Goal: Task Accomplishment & Management: Manage account settings

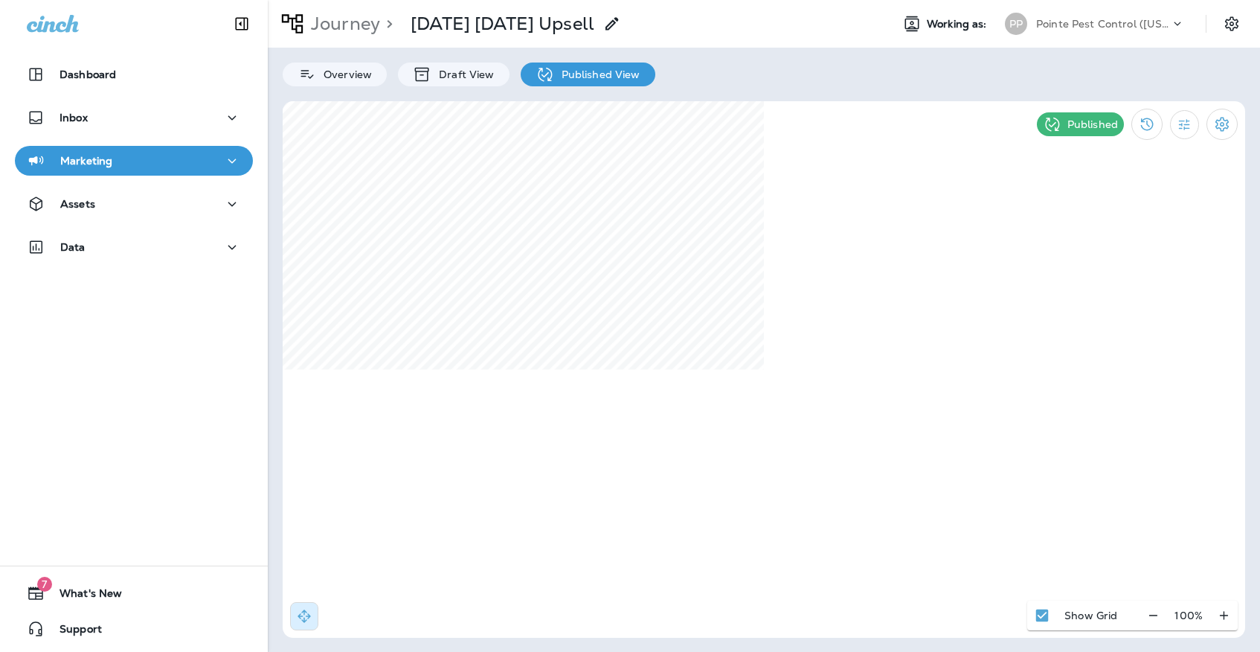
click at [1131, 18] on p "Pointe Pest Control ([US_STATE])" at bounding box center [1103, 24] width 134 height 12
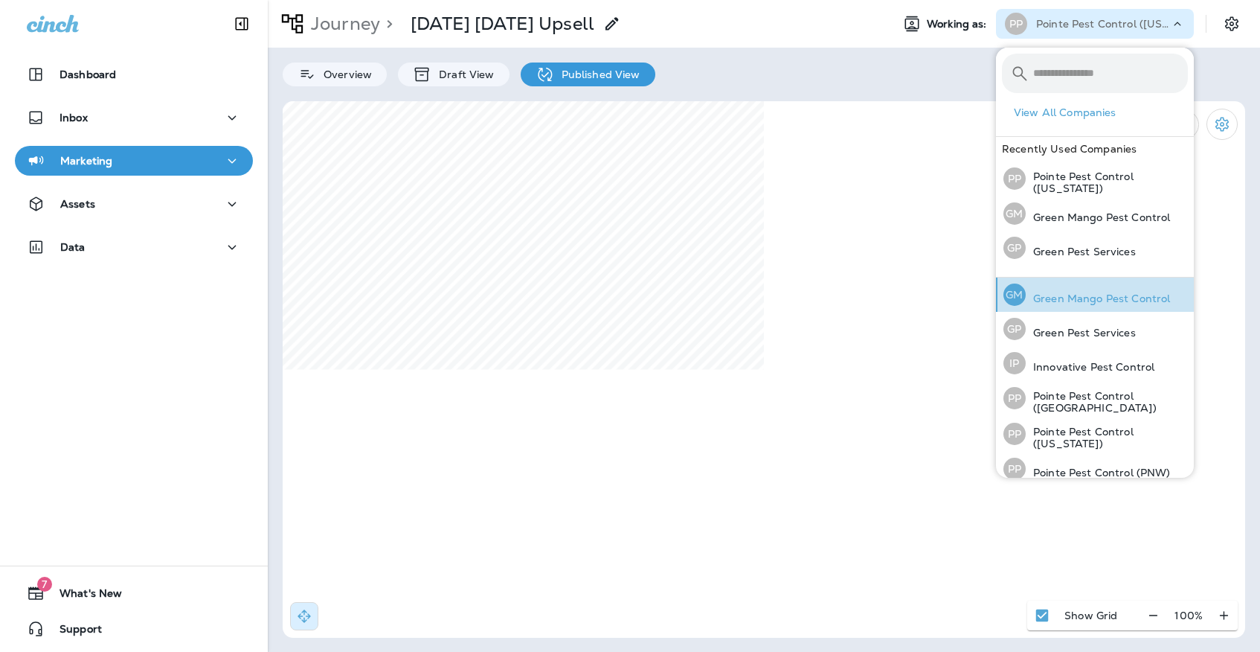
click at [1098, 292] on p "Green Mango Pest Control" at bounding box center [1098, 298] width 144 height 12
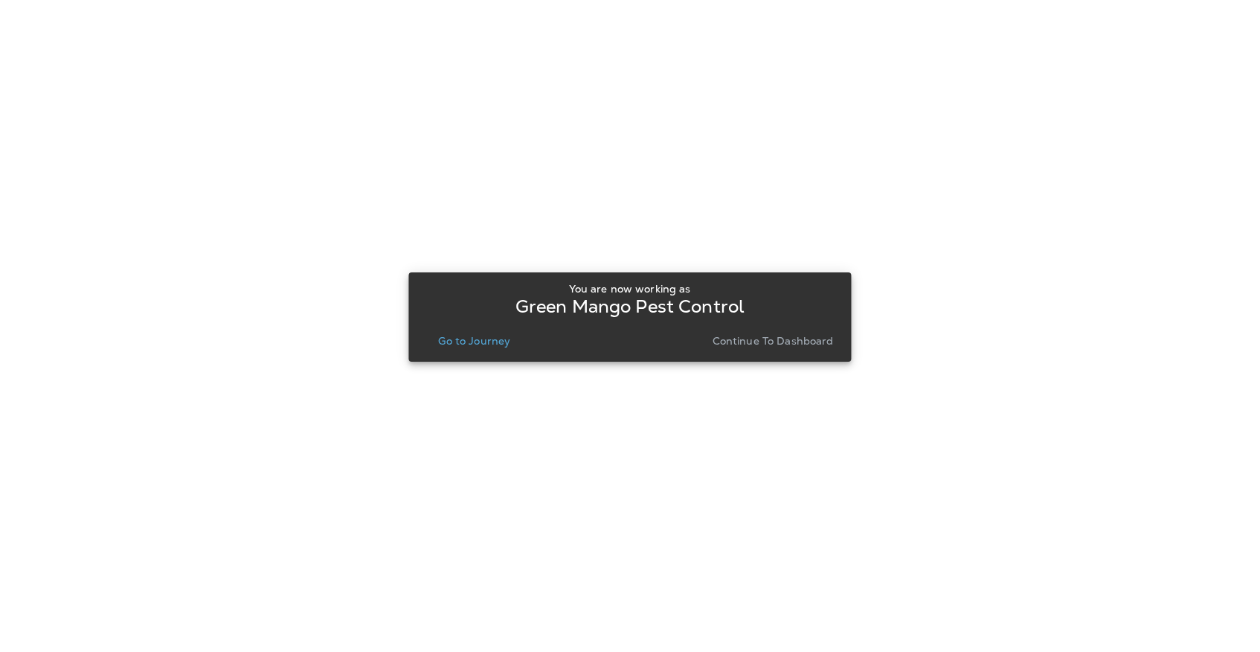
click at [495, 354] on div "You are now working as Green Mango Pest Control Go to Journey Continue to Dashb…" at bounding box center [629, 317] width 419 height 80
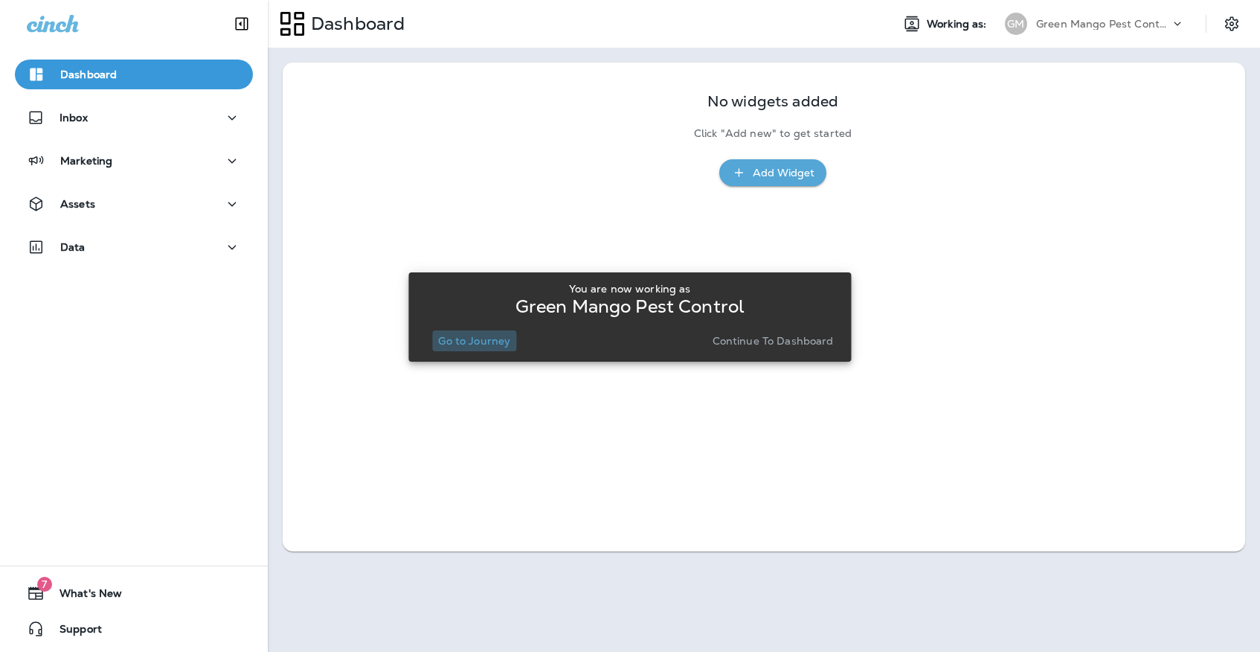
click at [496, 344] on p "Go to Journey" at bounding box center [474, 341] width 72 height 12
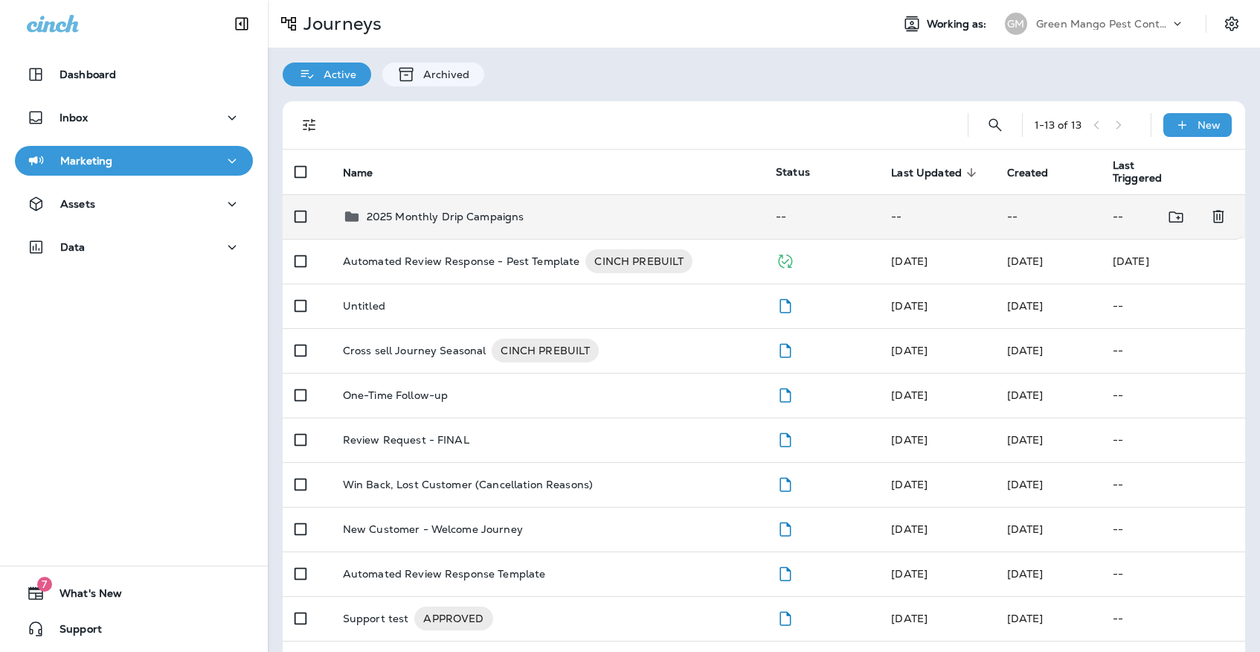
click at [551, 208] on div "2025 Monthly Drip Campaigns" at bounding box center [547, 217] width 409 height 18
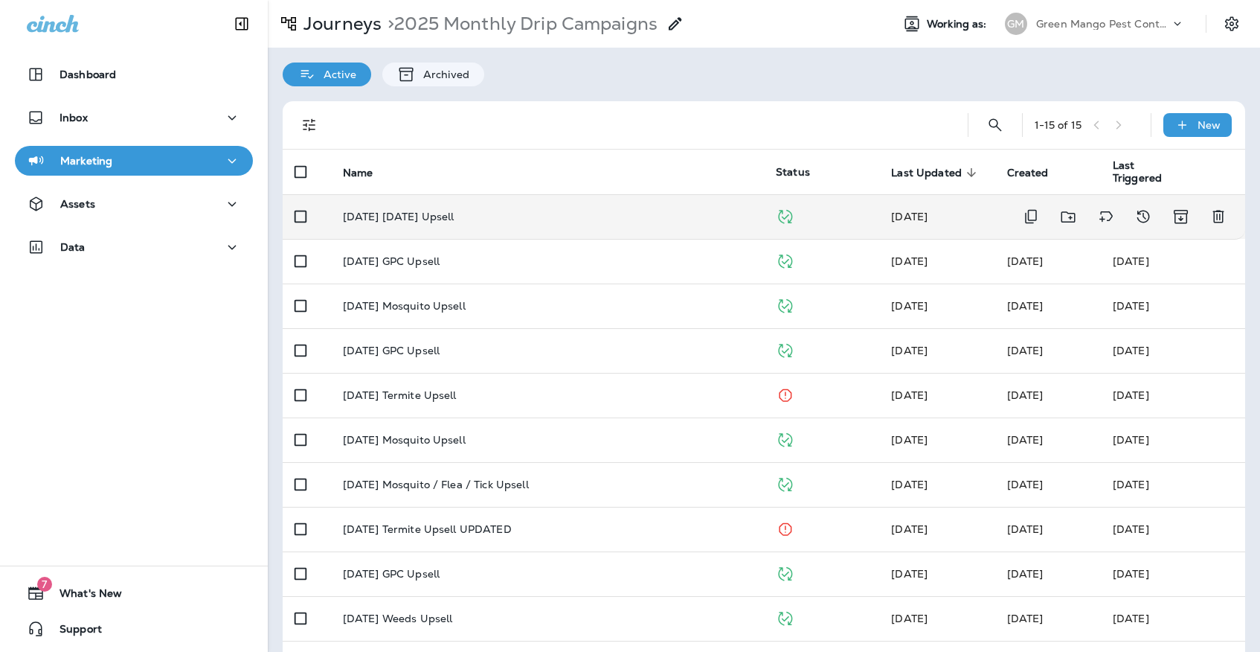
click at [484, 215] on td "[DATE] [DATE] Upsell" at bounding box center [547, 216] width 433 height 45
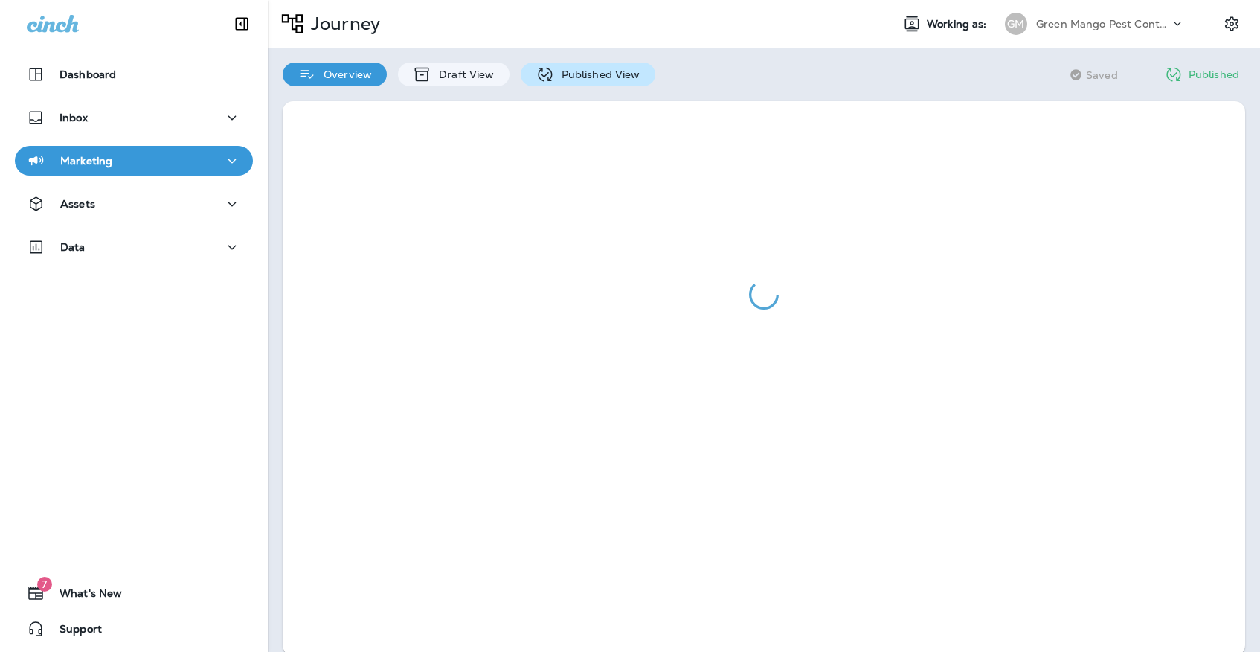
click at [591, 75] on p "Published View" at bounding box center [597, 74] width 86 height 12
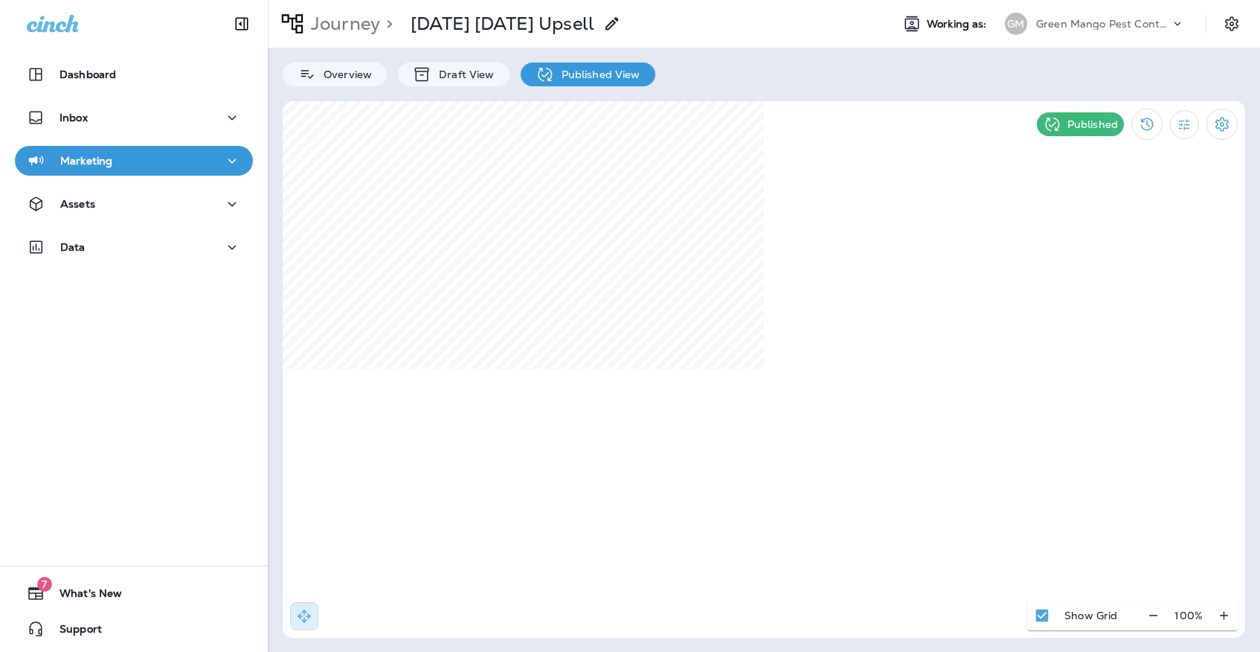
click at [1123, 28] on p "Green Mango Pest Control" at bounding box center [1103, 24] width 134 height 12
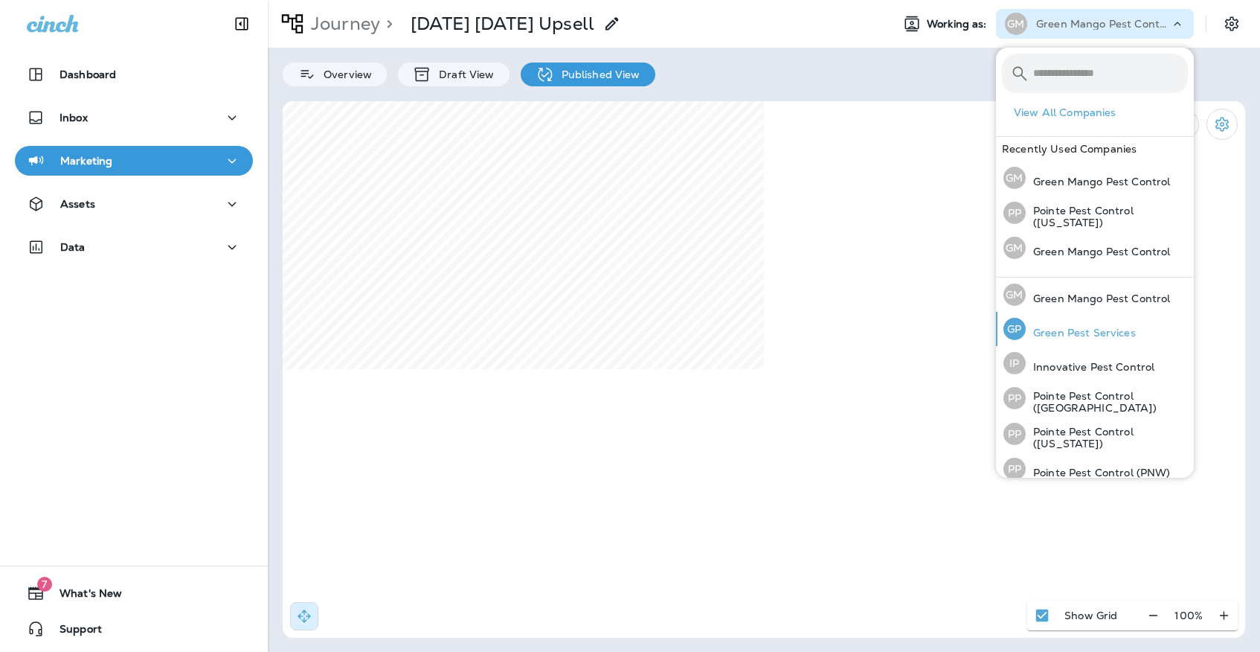
click at [1073, 330] on p "Green Pest Services" at bounding box center [1081, 333] width 110 height 12
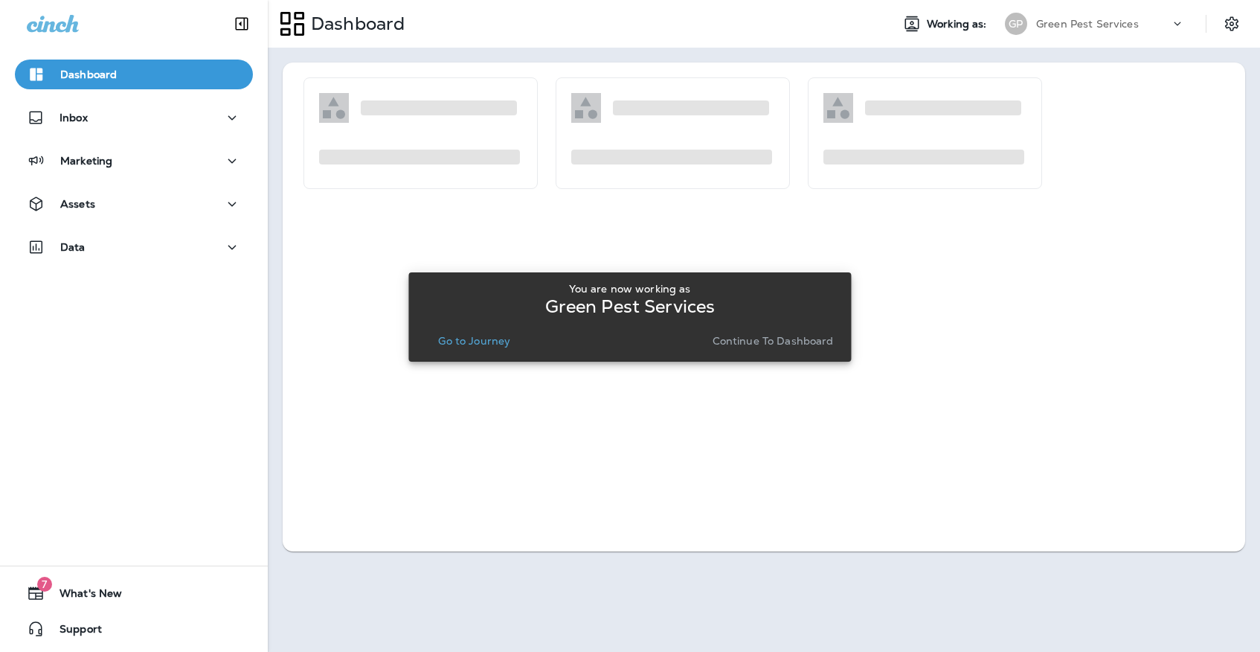
click at [504, 350] on button "Go to Journey" at bounding box center [474, 340] width 84 height 21
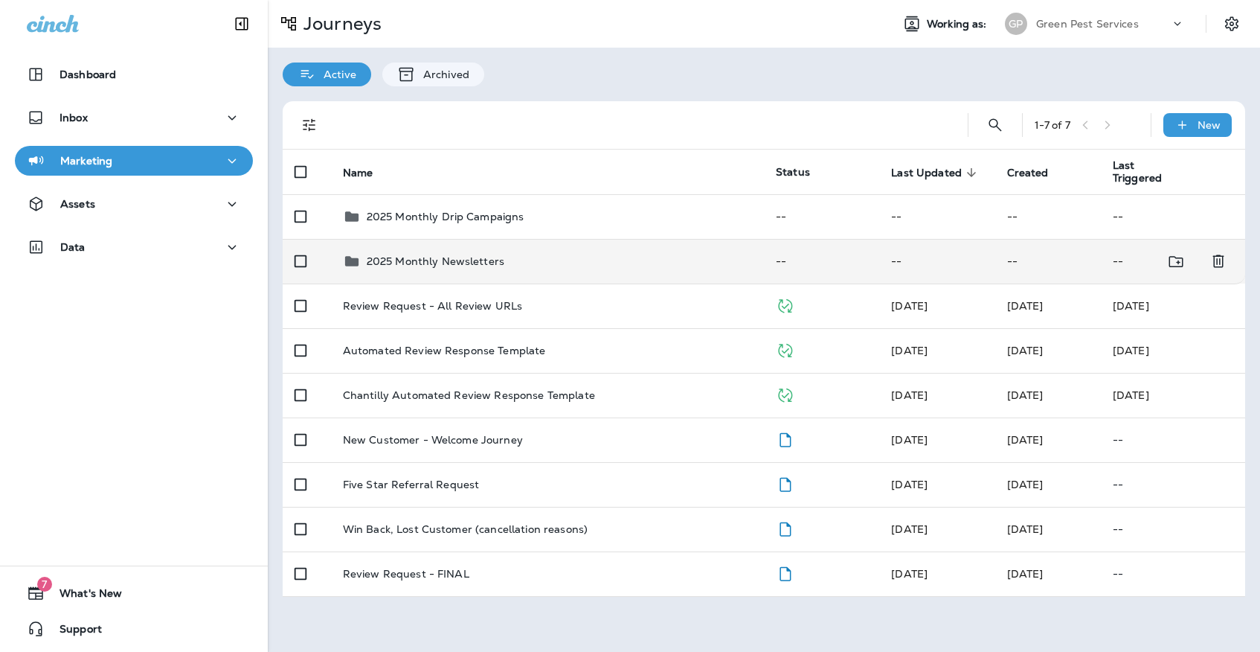
click at [484, 271] on td "2025 Monthly Newsletters" at bounding box center [547, 261] width 433 height 45
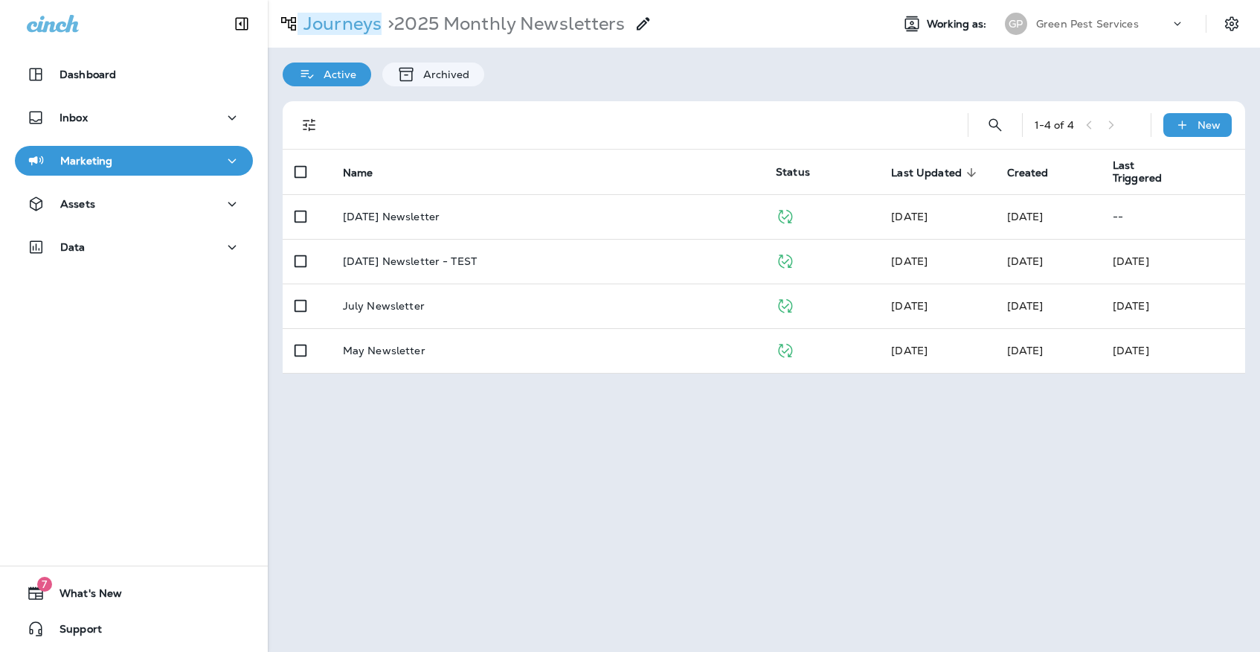
click at [350, 30] on p "Journeys" at bounding box center [340, 24] width 84 height 22
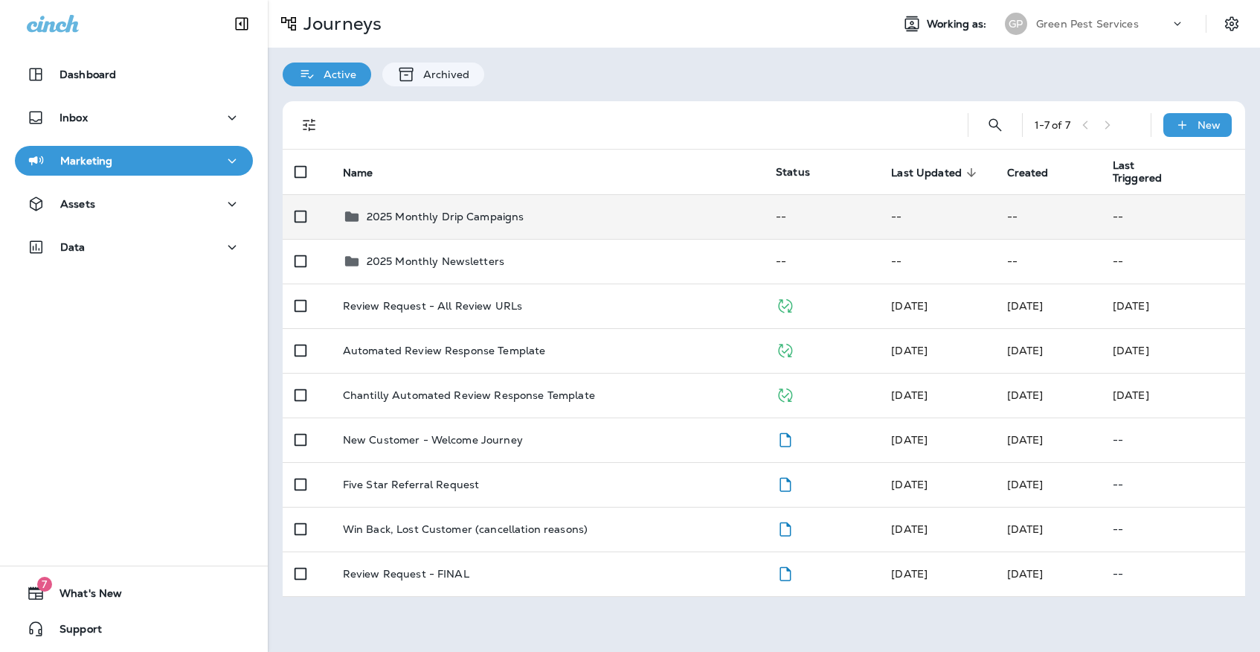
click at [461, 195] on td "2025 Monthly Drip Campaigns" at bounding box center [547, 216] width 433 height 45
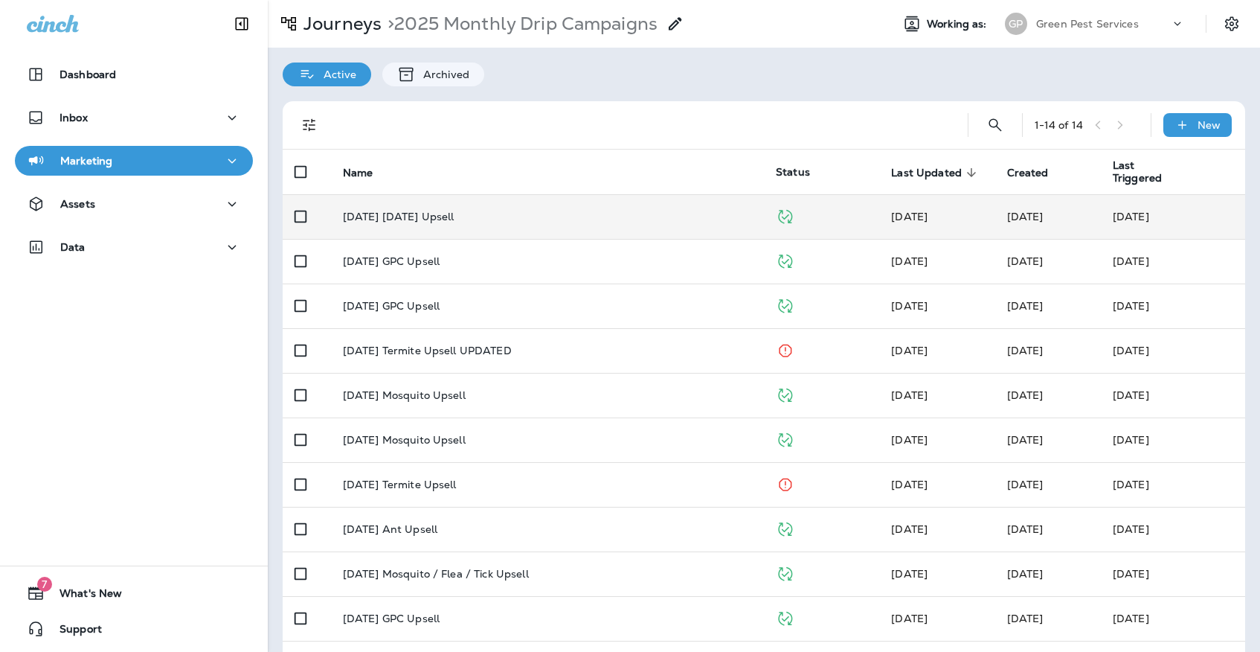
click at [474, 210] on div "[DATE] [DATE] Upsell" at bounding box center [547, 216] width 409 height 12
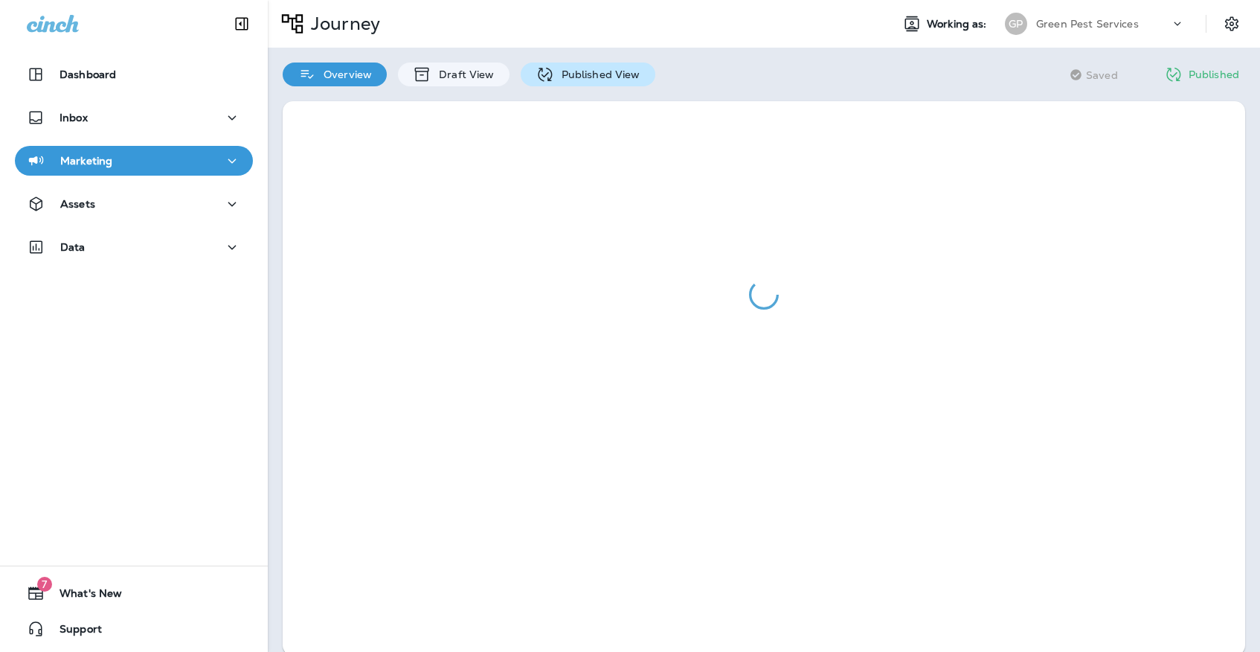
click at [617, 68] on p "Published View" at bounding box center [597, 74] width 86 height 12
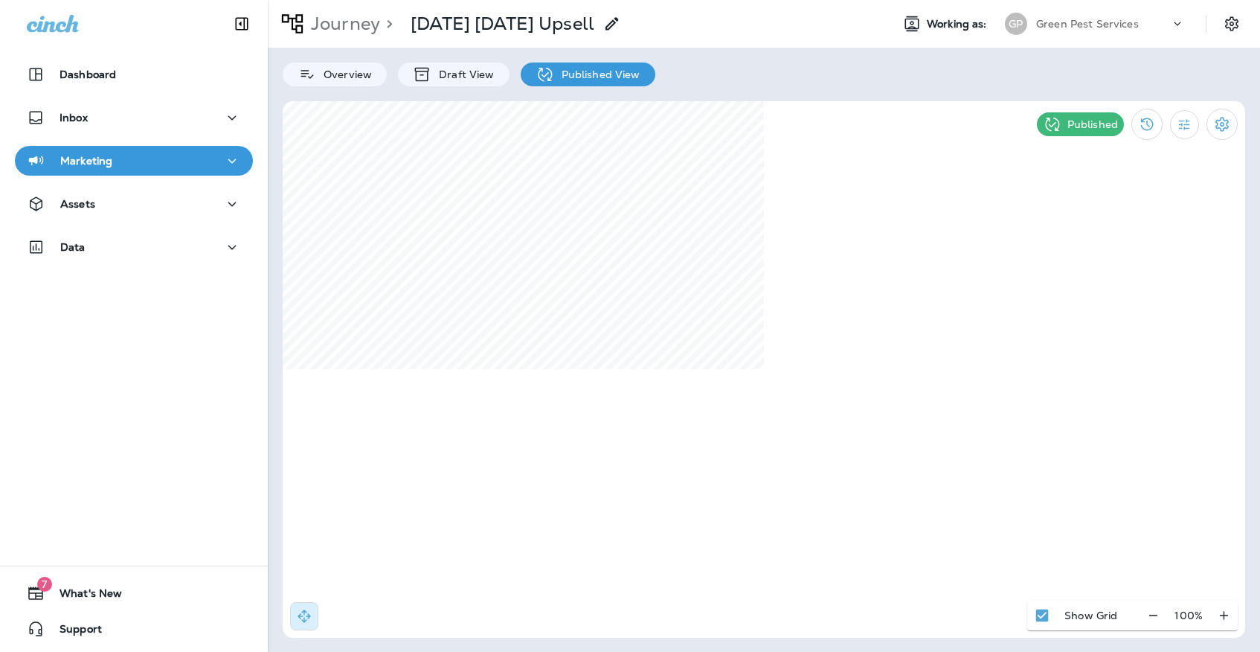
click at [1072, 33] on div "Green Pest Services" at bounding box center [1103, 24] width 134 height 22
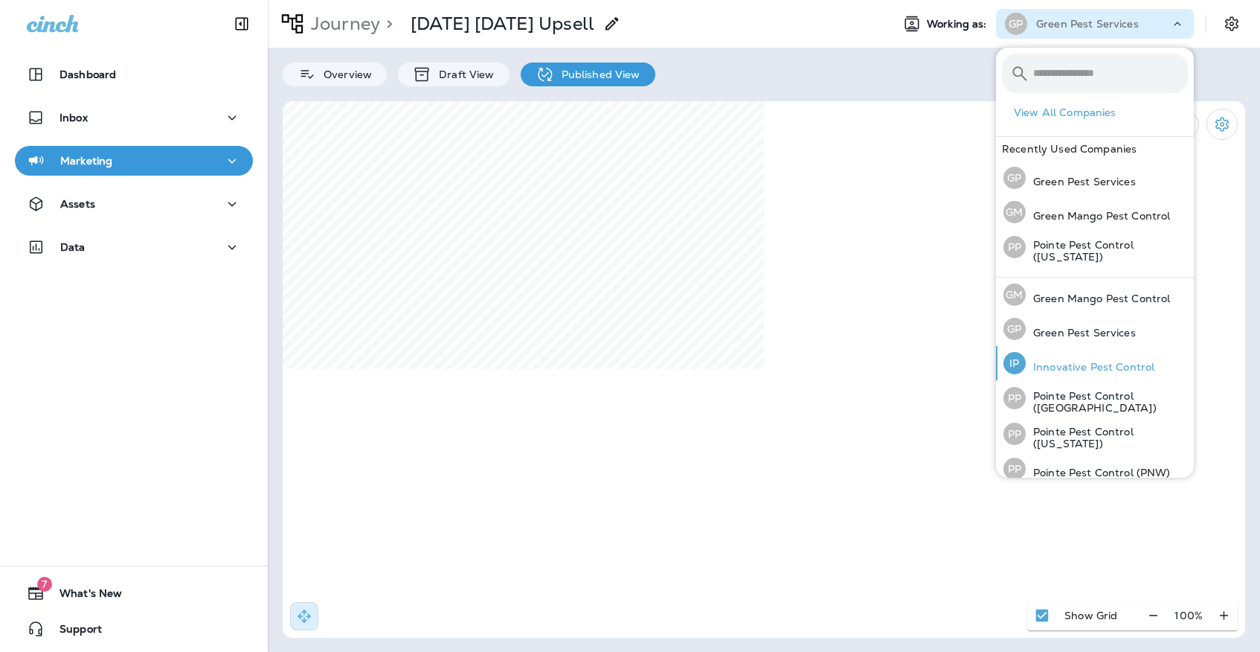
click at [1082, 361] on p "Innovative Pest Control" at bounding box center [1090, 367] width 129 height 12
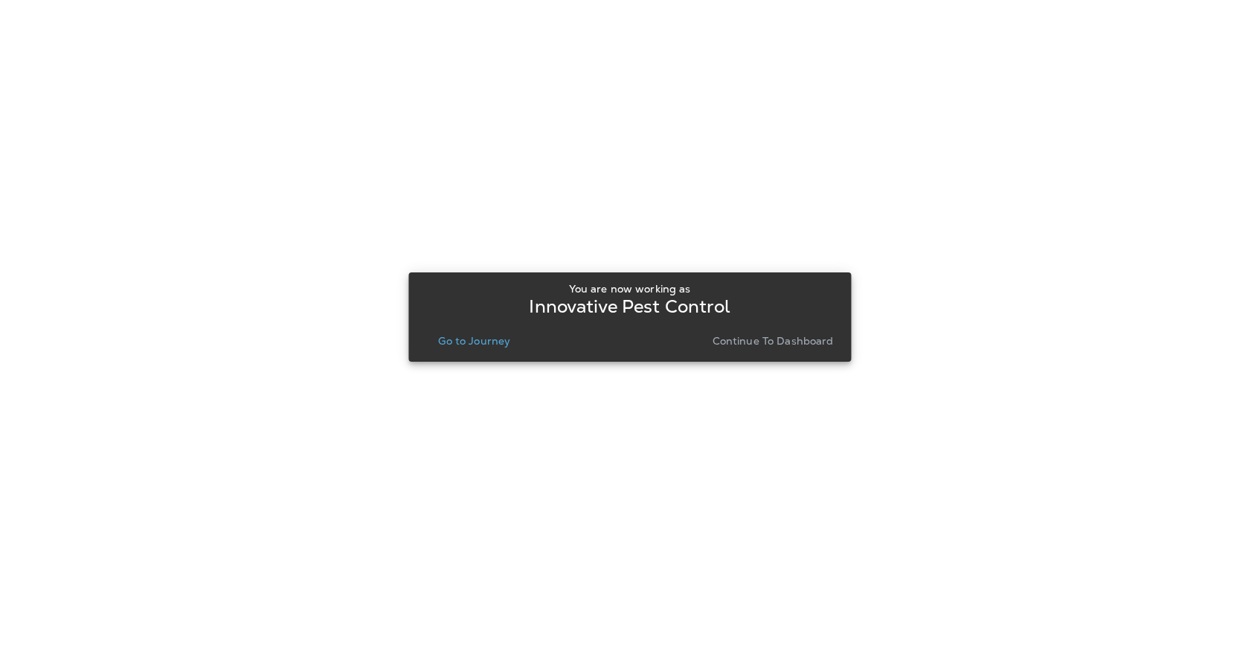
click at [505, 335] on p "Go to Journey" at bounding box center [474, 341] width 72 height 12
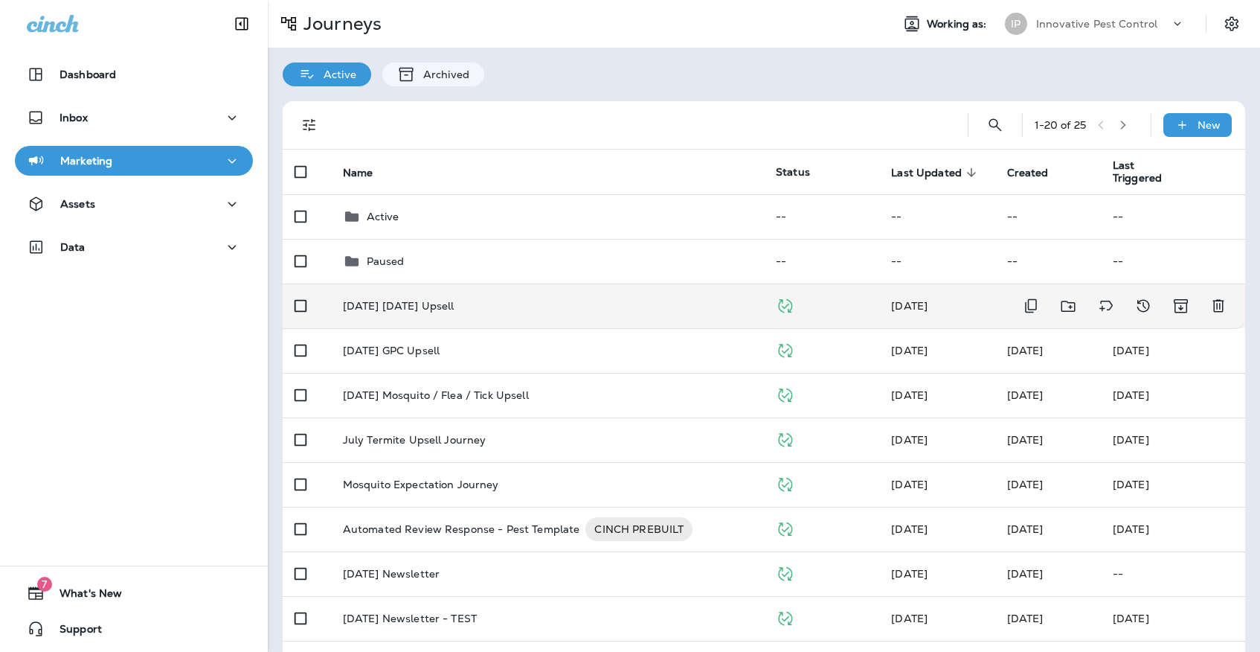
click at [454, 300] on p "[DATE] [DATE] Upsell" at bounding box center [399, 306] width 112 height 12
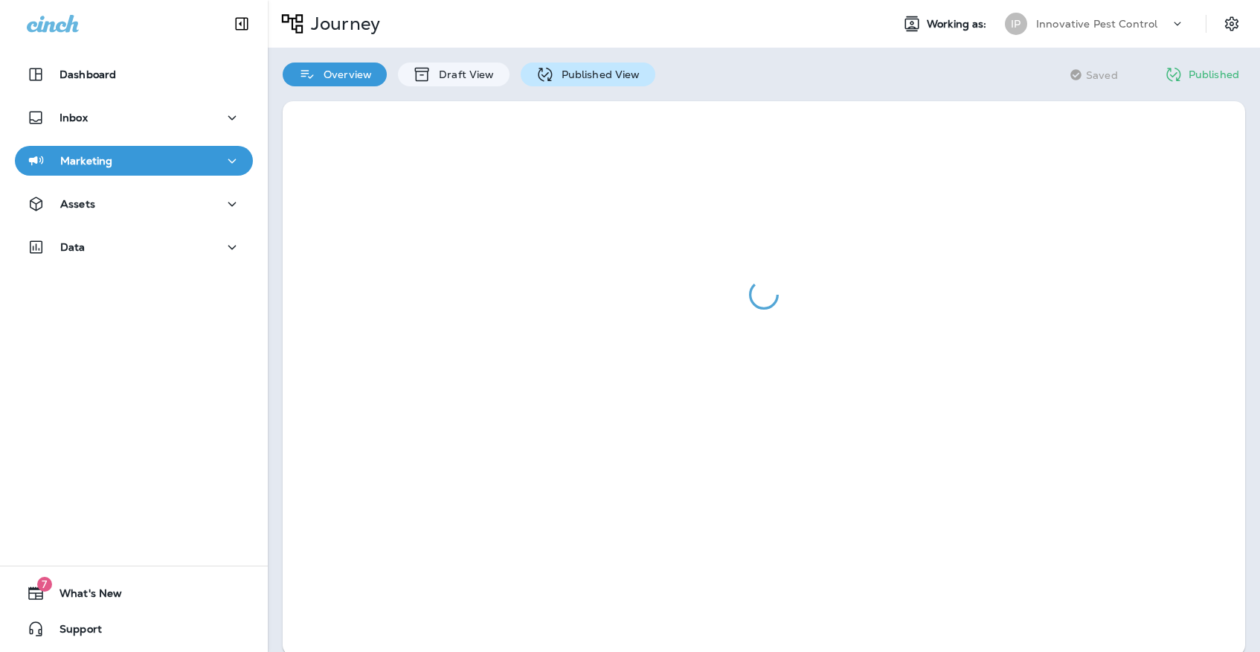
click at [649, 68] on div "Published View" at bounding box center [588, 74] width 135 height 24
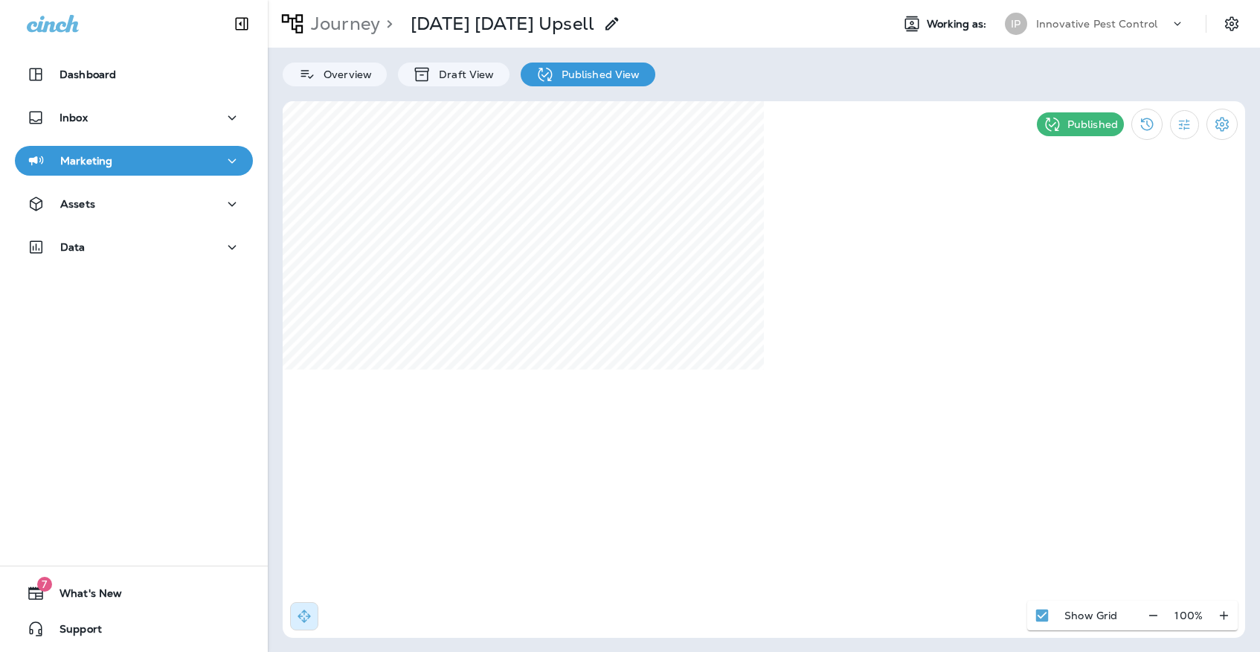
click at [1142, 22] on p "Innovative Pest Control" at bounding box center [1096, 24] width 121 height 12
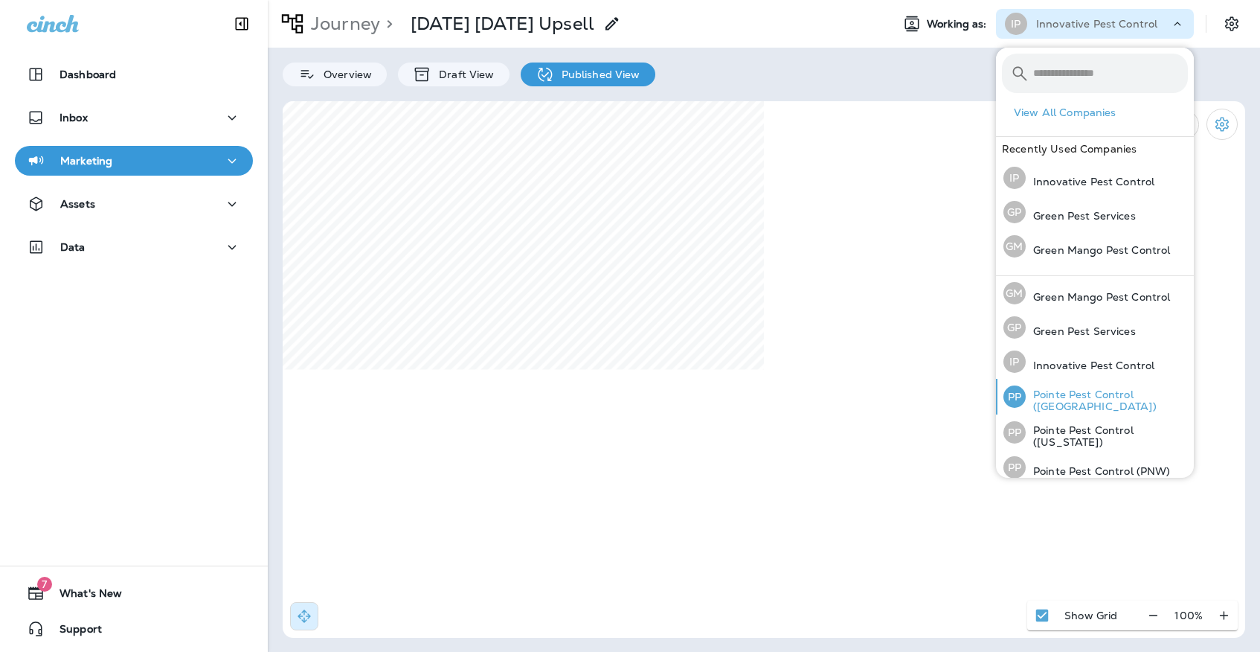
click at [1091, 393] on p "Pointe Pest Control ([GEOGRAPHIC_DATA])" at bounding box center [1107, 400] width 162 height 24
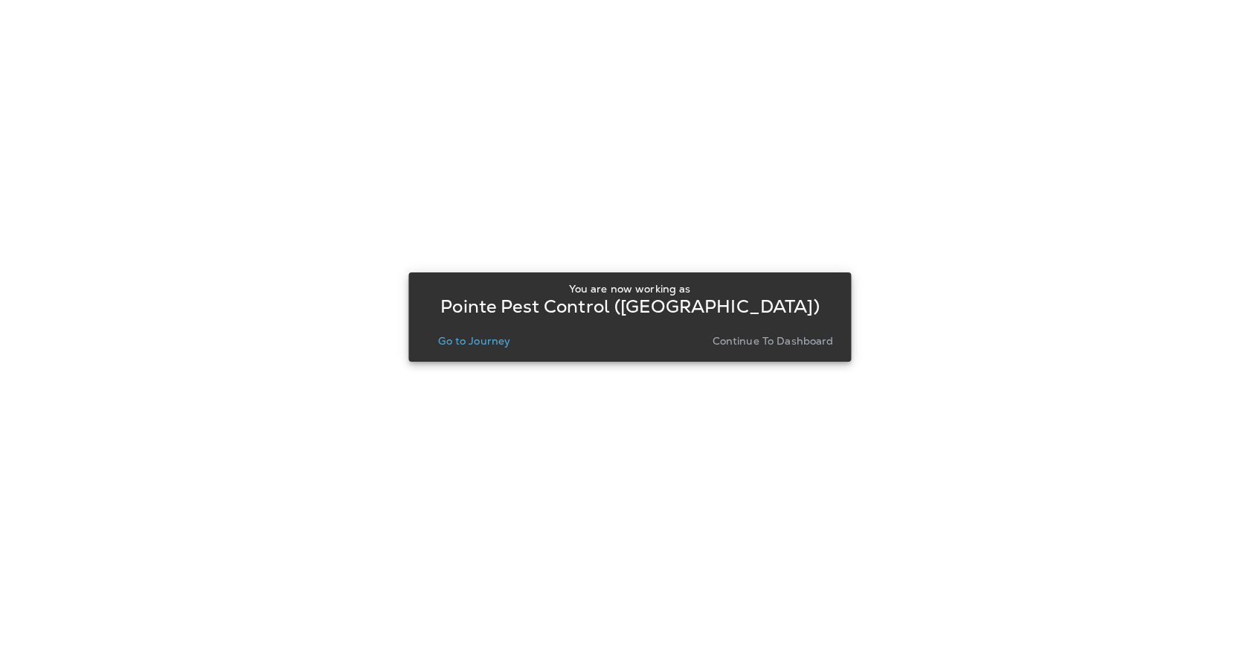
click at [461, 350] on button "Go to Journey" at bounding box center [474, 340] width 84 height 21
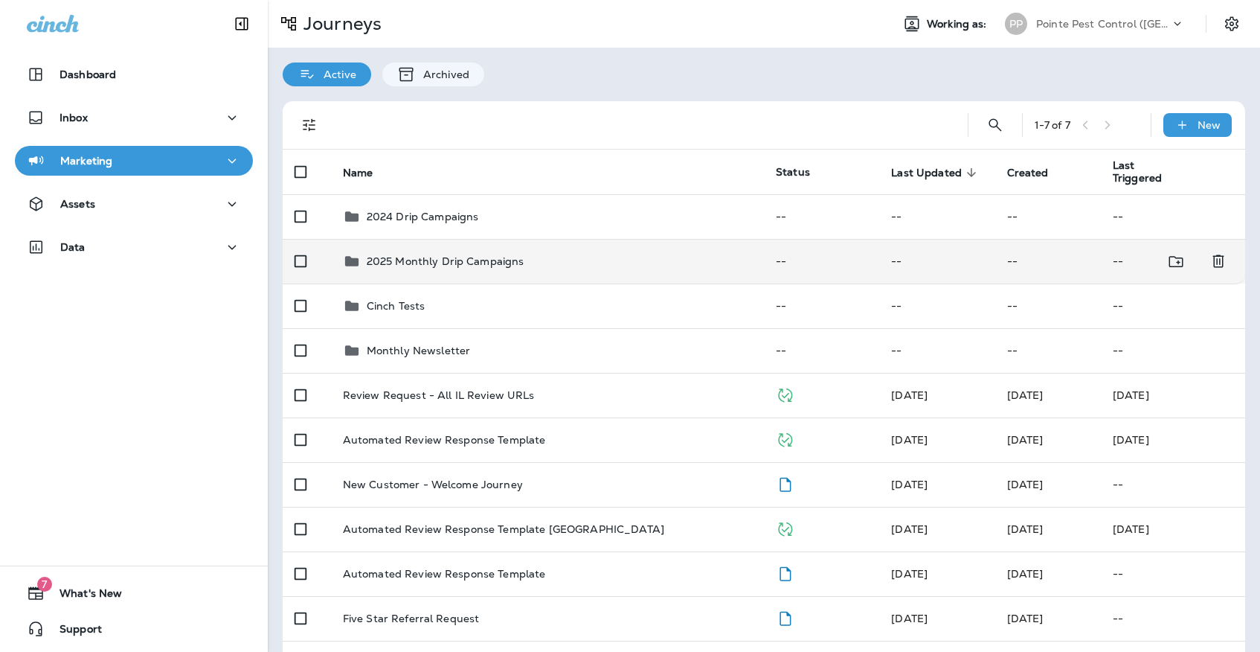
click at [475, 263] on td "2025 Monthly Drip Campaigns" at bounding box center [547, 261] width 433 height 45
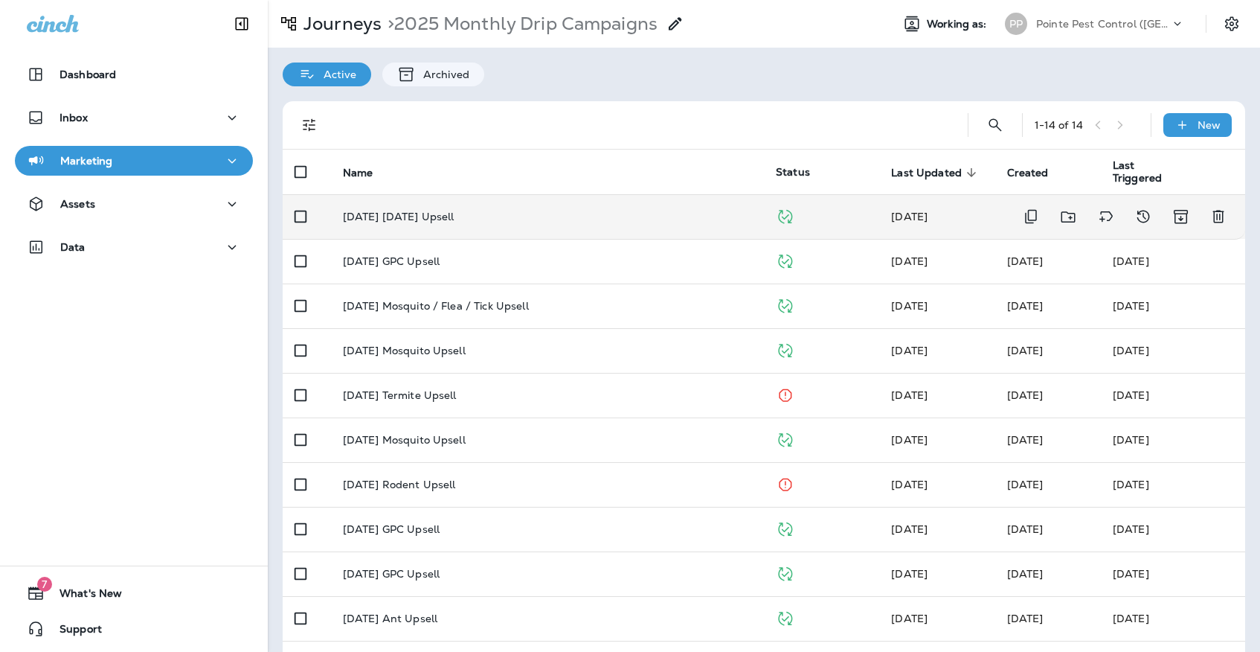
click at [454, 214] on p "[DATE] [DATE] Upsell" at bounding box center [399, 216] width 112 height 12
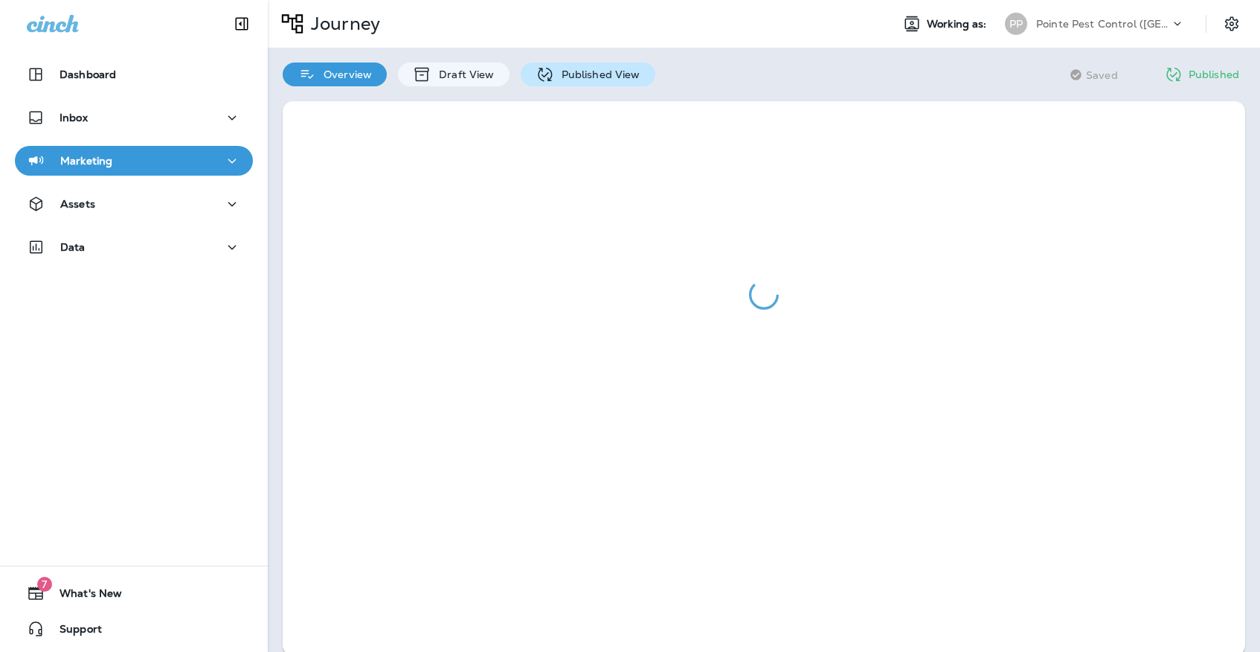
click at [568, 86] on div "Published View" at bounding box center [588, 74] width 135 height 24
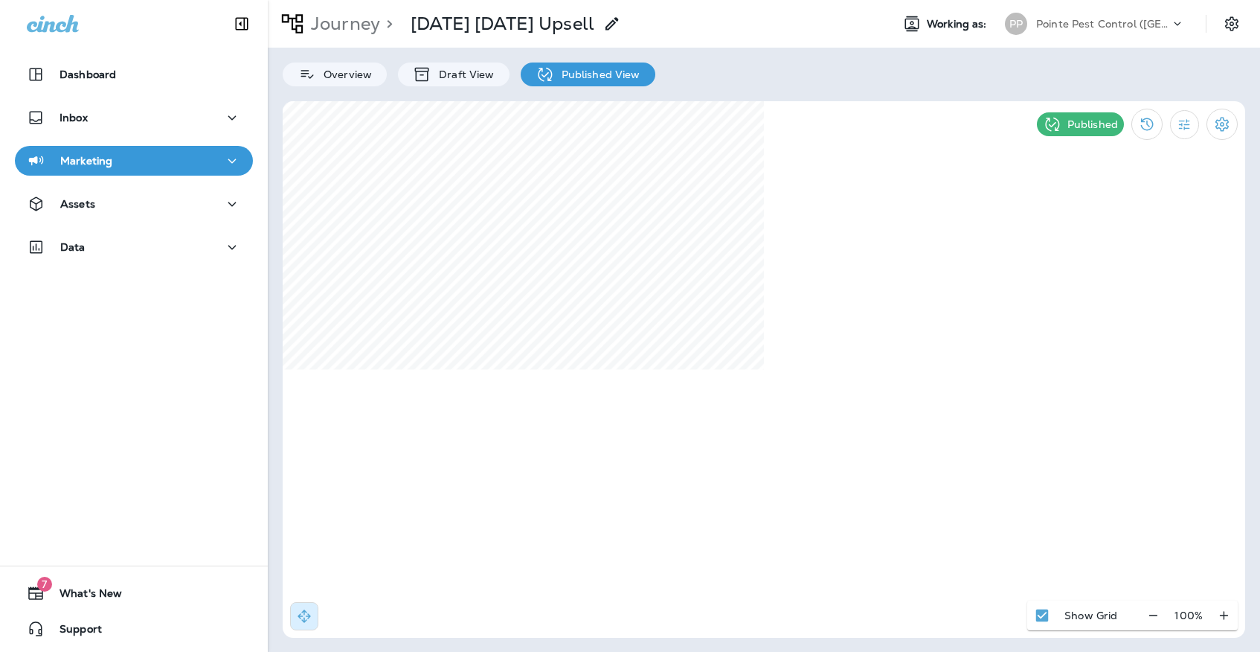
click at [1091, 29] on p "Pointe Pest Control ([GEOGRAPHIC_DATA])" at bounding box center [1103, 24] width 134 height 12
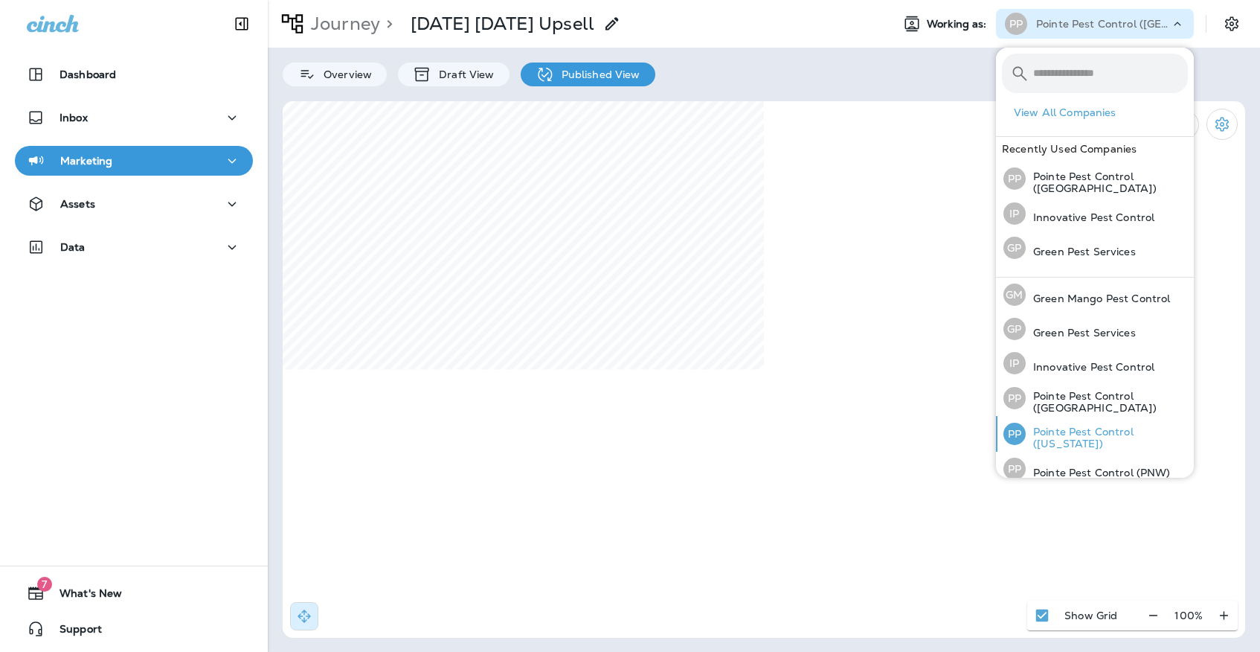
click at [1029, 437] on p "Pointe Pest Control ([US_STATE])" at bounding box center [1107, 437] width 162 height 24
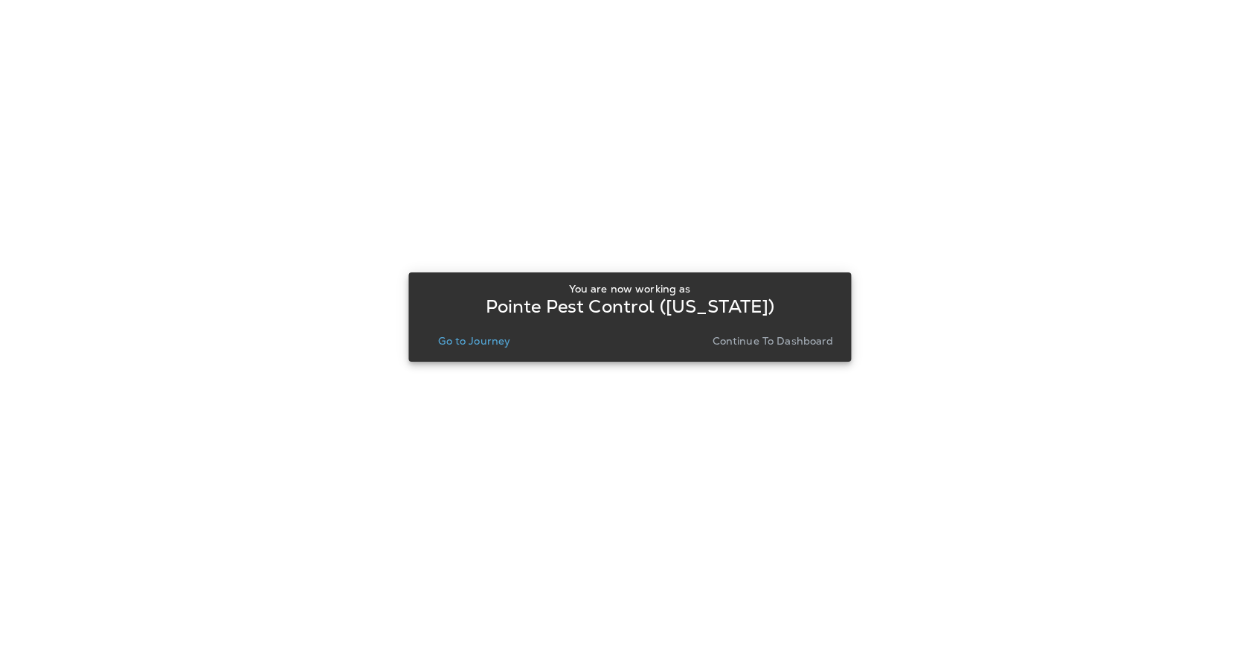
click at [483, 333] on button "Go to Journey" at bounding box center [474, 340] width 84 height 21
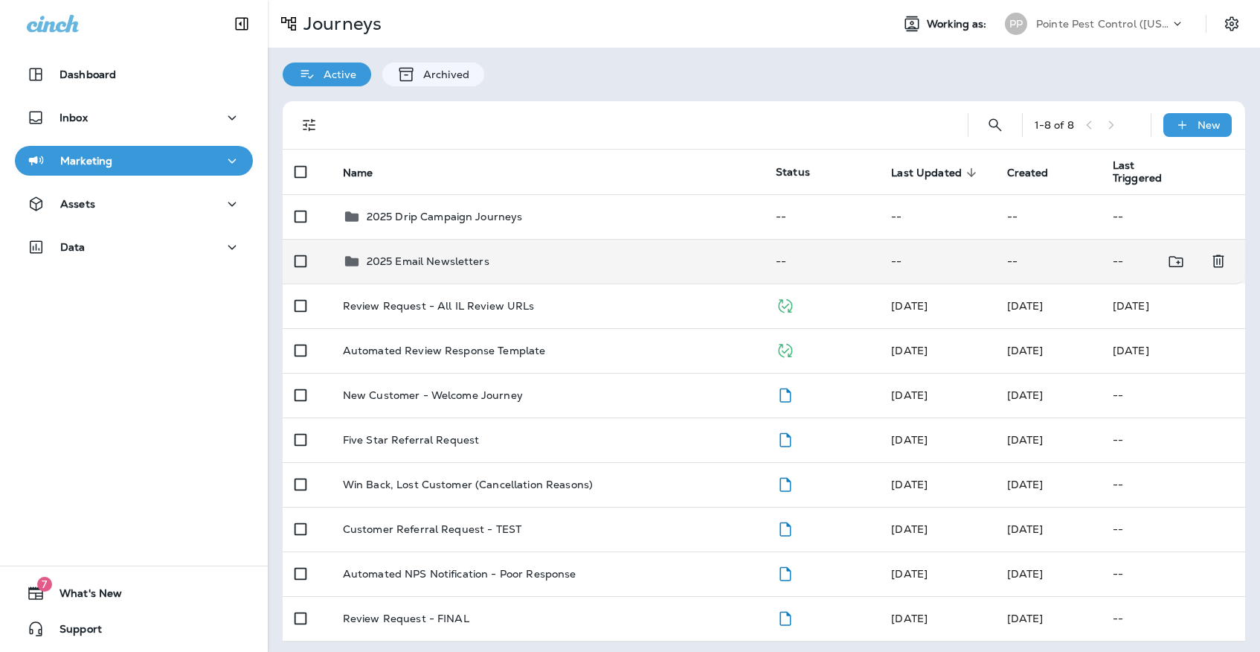
click at [531, 252] on div "2025 Email Newsletters" at bounding box center [547, 261] width 409 height 18
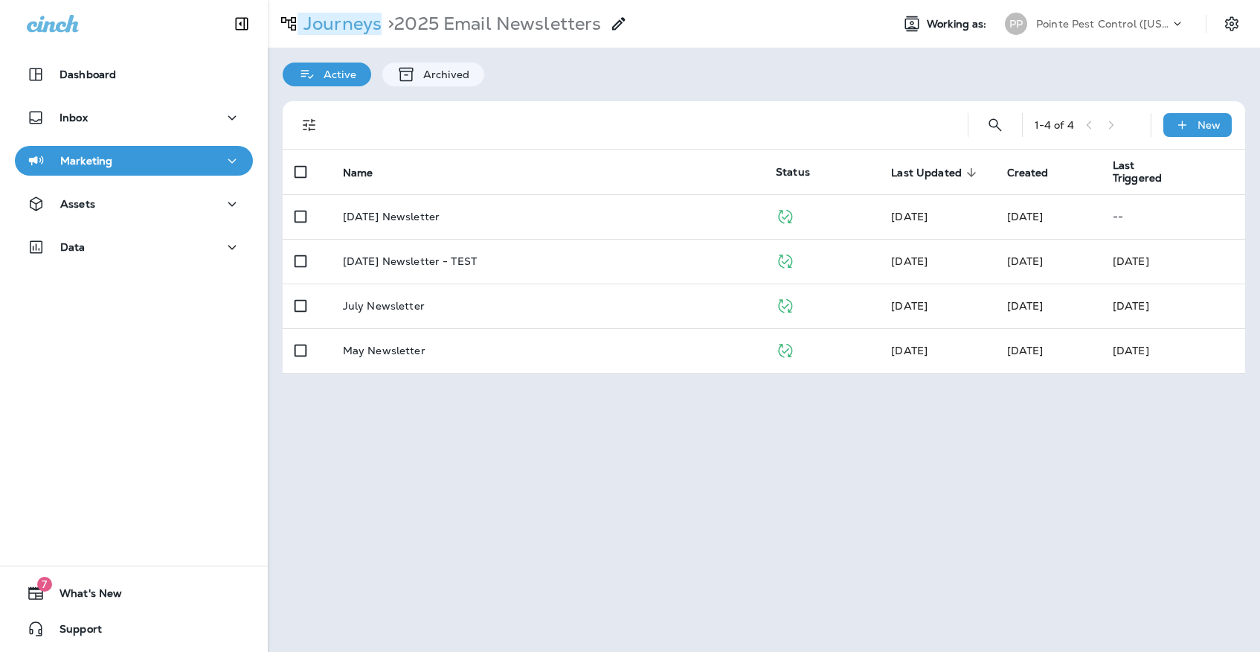
click at [367, 27] on p "Journeys" at bounding box center [340, 24] width 84 height 22
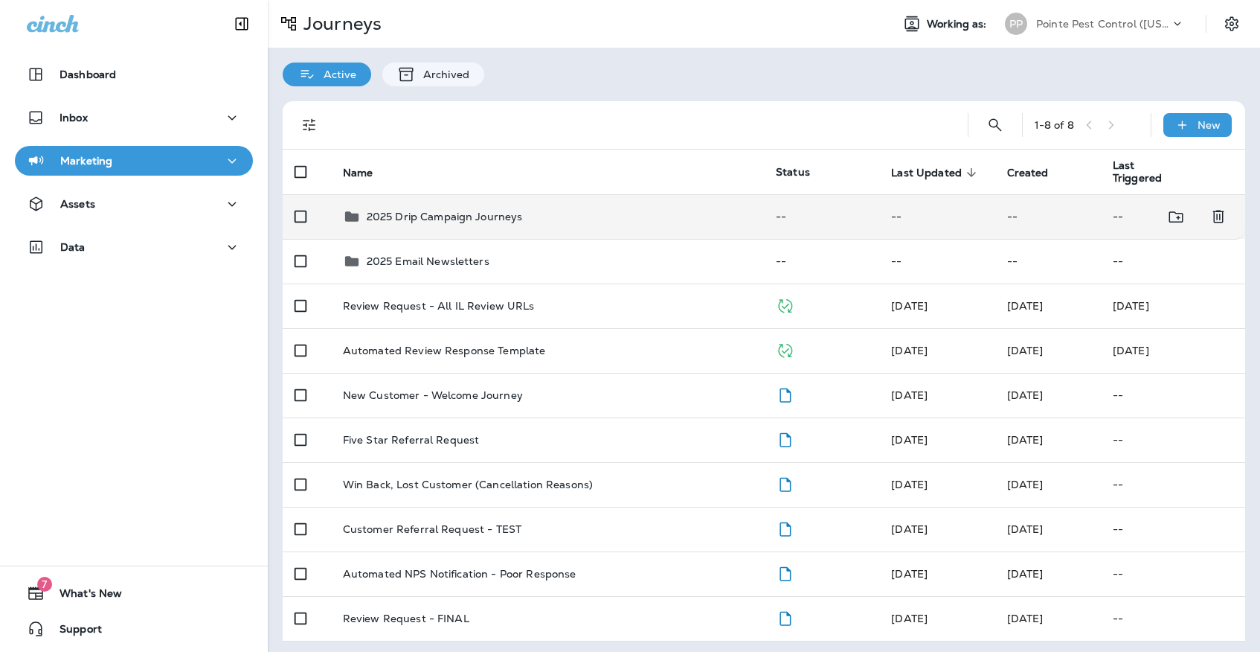
click at [440, 195] on td "2025 Drip Campaign Journeys" at bounding box center [547, 216] width 433 height 45
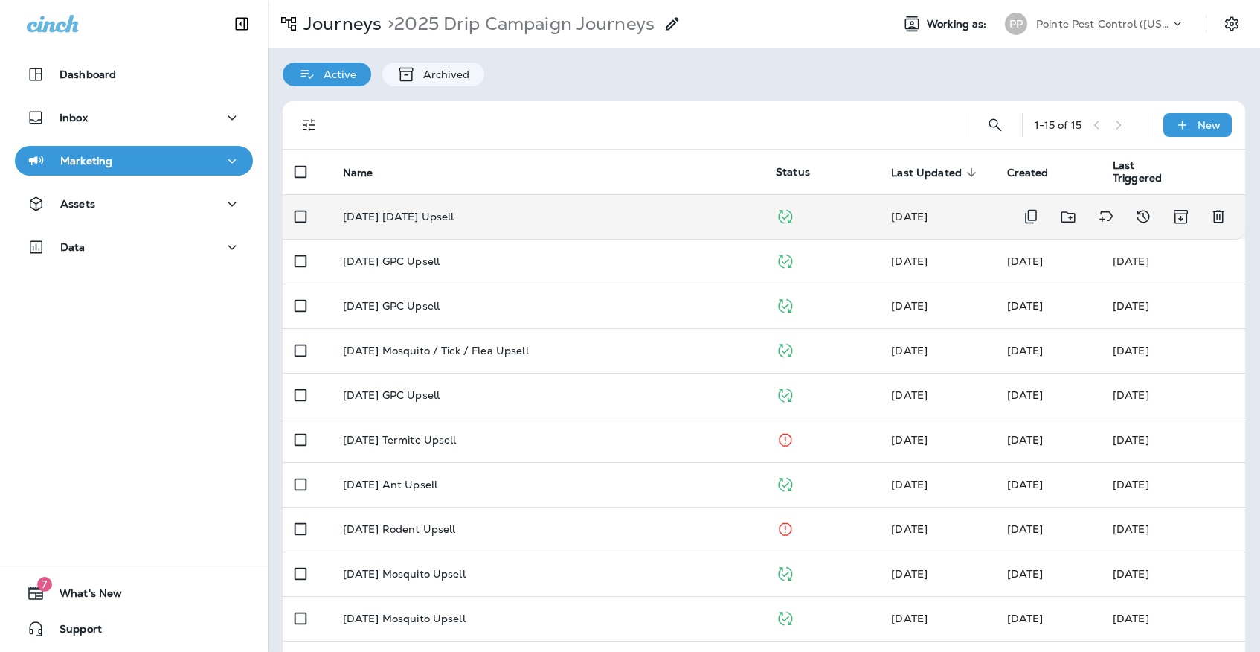
click at [524, 225] on td "[DATE] [DATE] Upsell" at bounding box center [547, 216] width 433 height 45
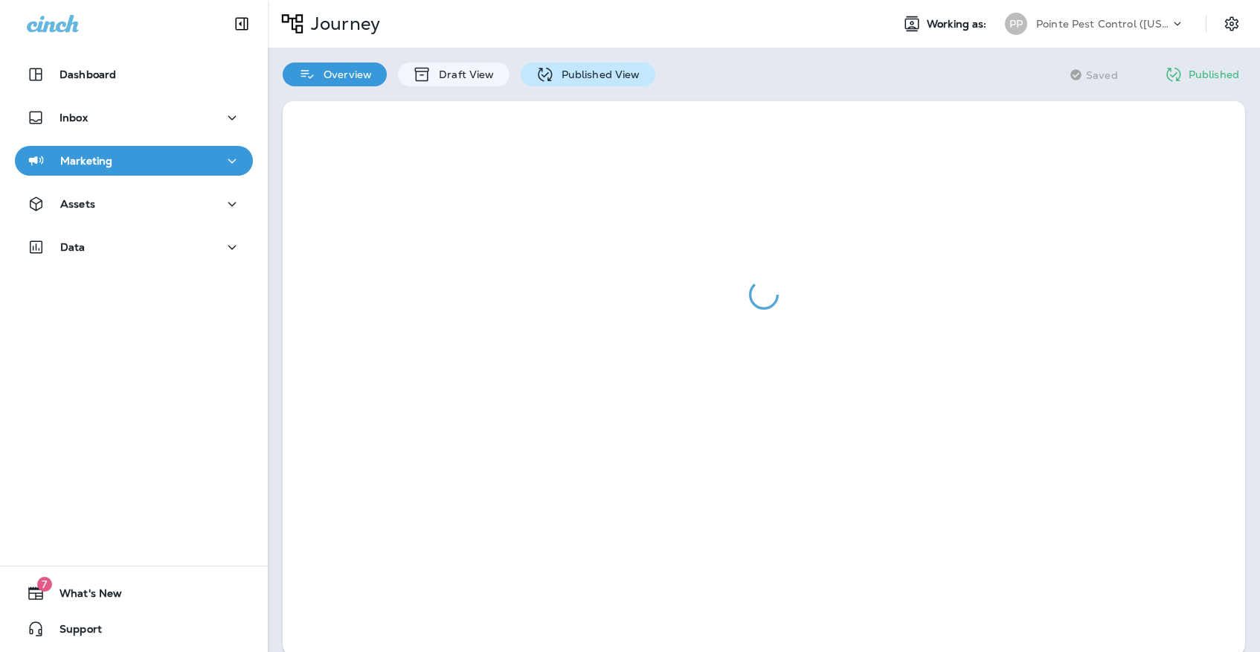
click at [576, 83] on div "Published View" at bounding box center [588, 74] width 135 height 24
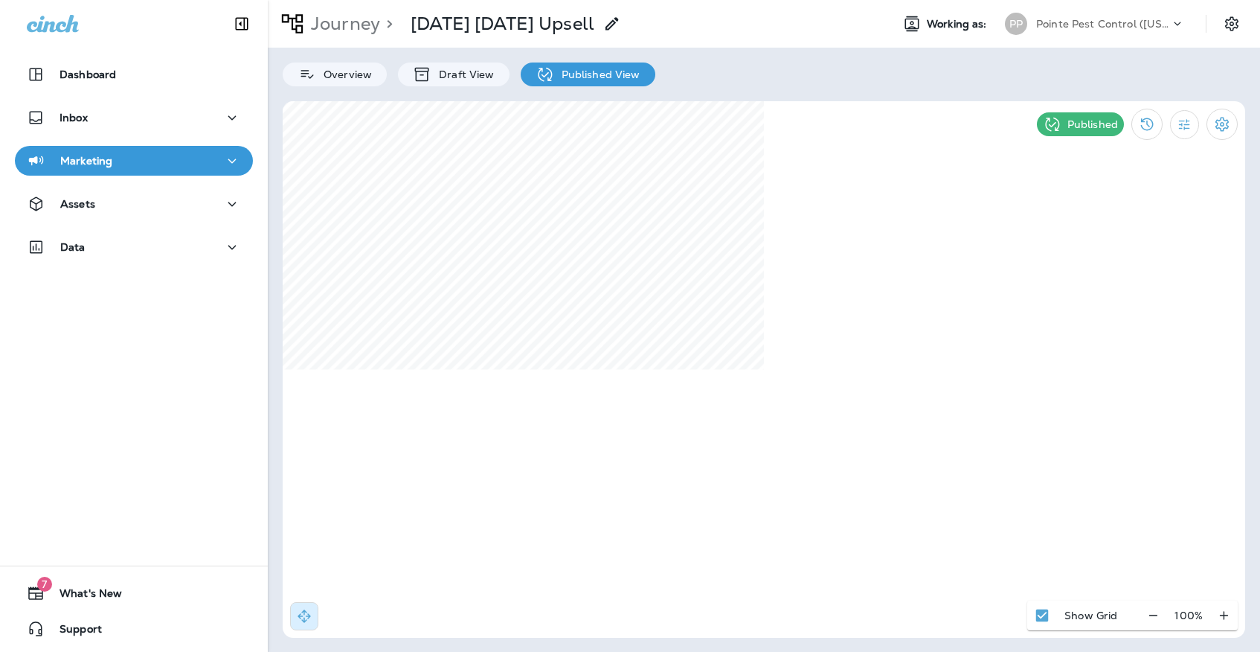
click at [1041, 33] on div "Pointe Pest Control ([US_STATE])" at bounding box center [1103, 24] width 134 height 22
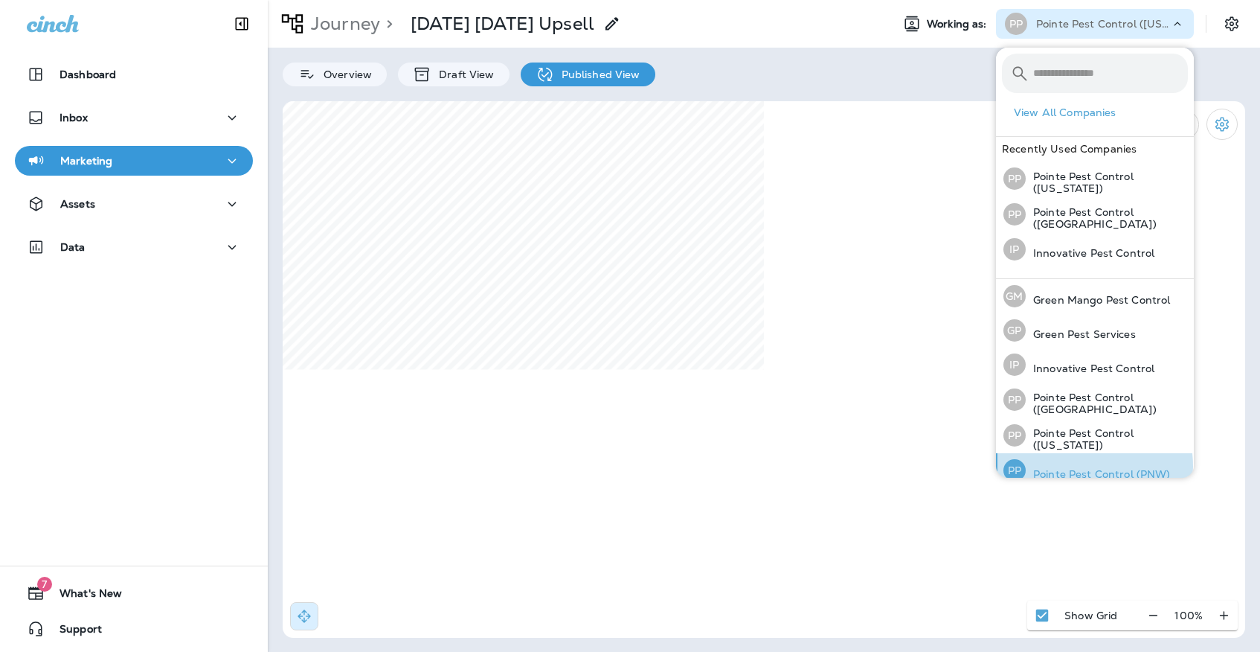
click at [1076, 463] on div "PP Pointe Pest Control (PNW)" at bounding box center [1086, 470] width 179 height 34
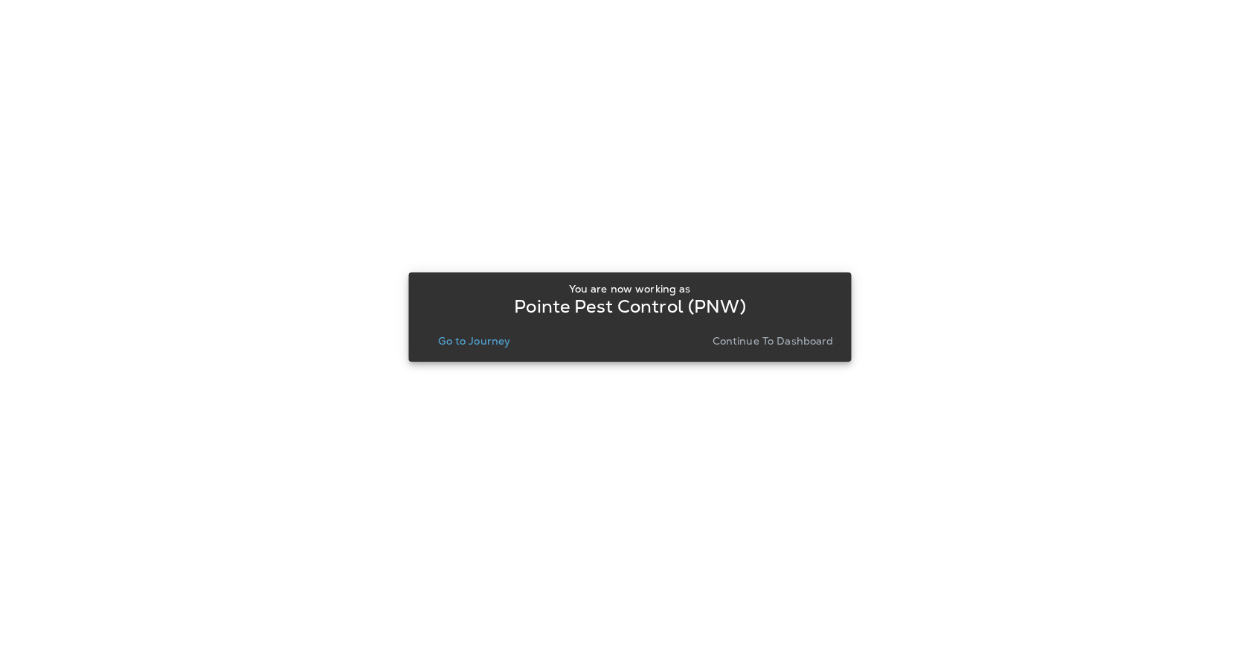
click at [464, 335] on p "Go to Journey" at bounding box center [474, 341] width 72 height 12
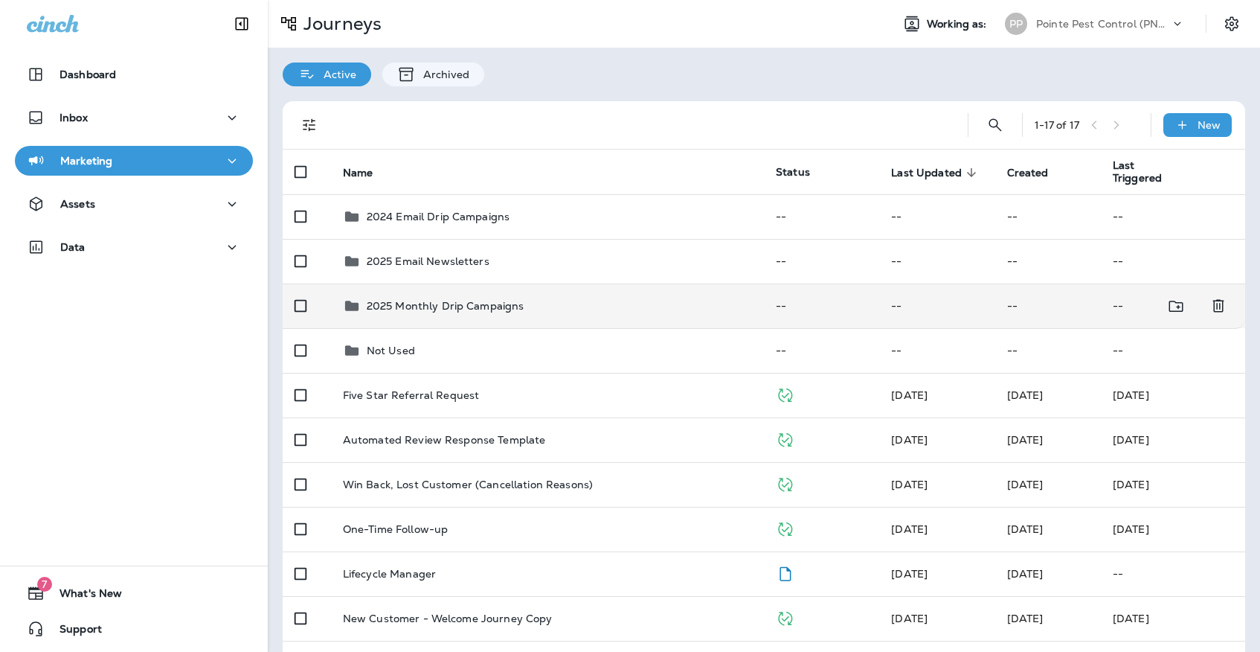
click at [454, 300] on p "2025 Monthly Drip Campaigns" at bounding box center [446, 306] width 158 height 12
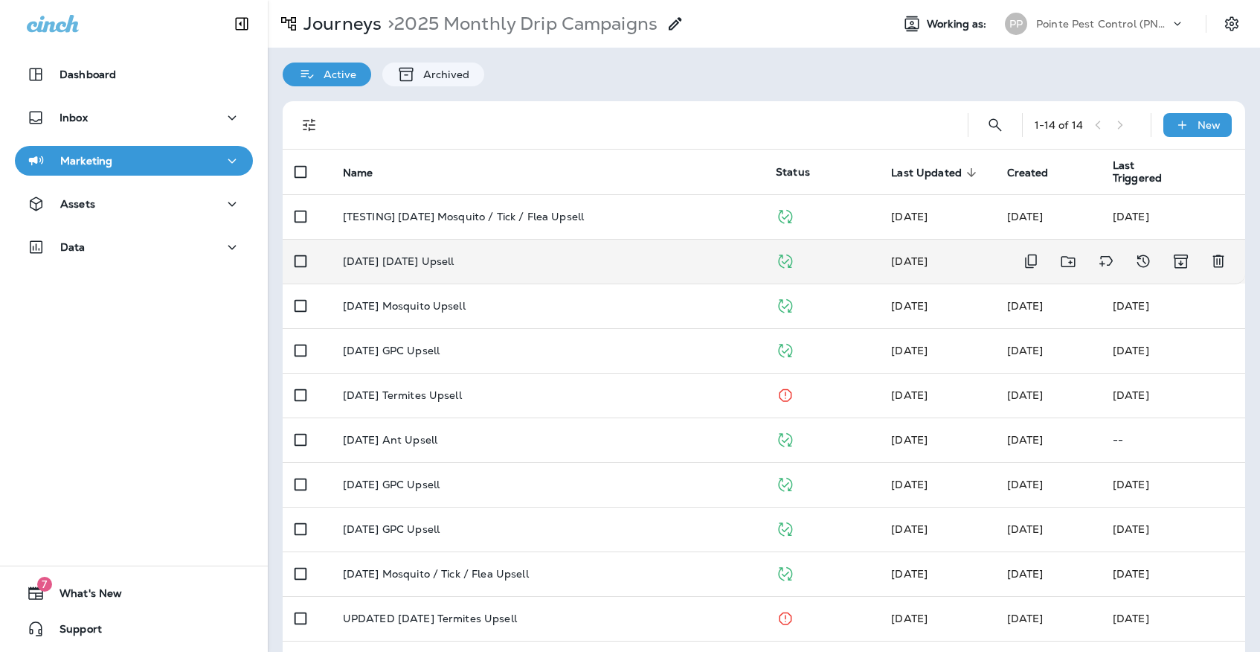
click at [491, 262] on td "[DATE] [DATE] Upsell" at bounding box center [547, 261] width 433 height 45
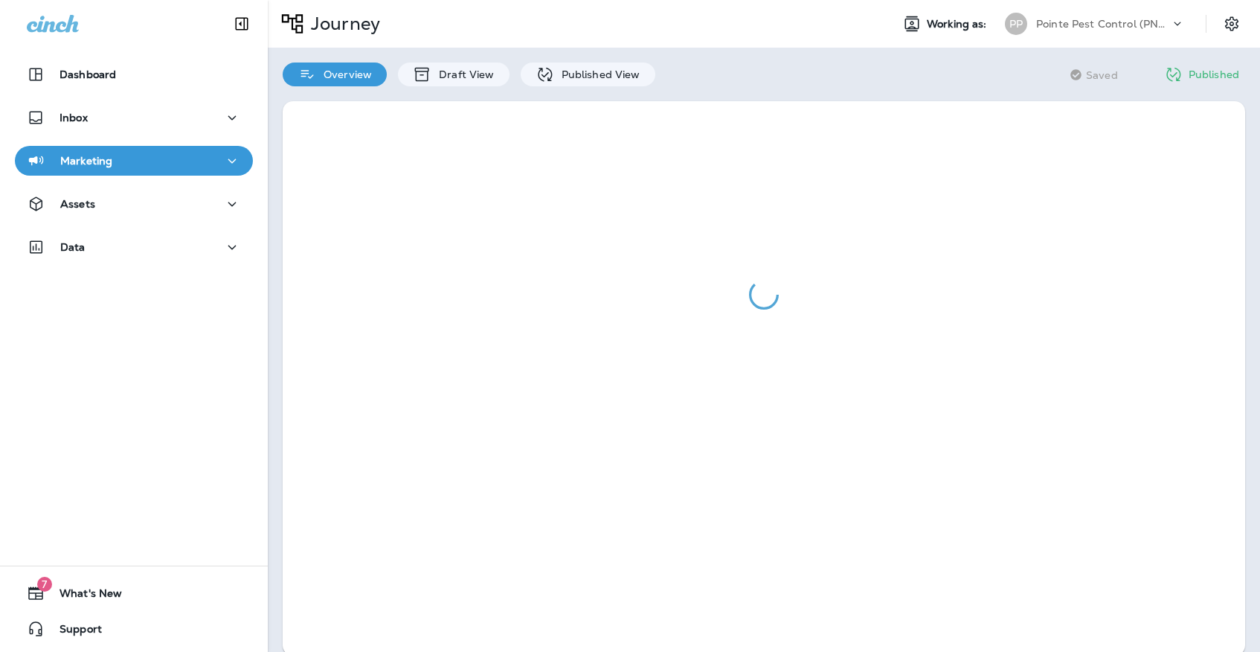
click at [570, 91] on div at bounding box center [764, 378] width 992 height 584
click at [570, 86] on div at bounding box center [764, 378] width 992 height 584
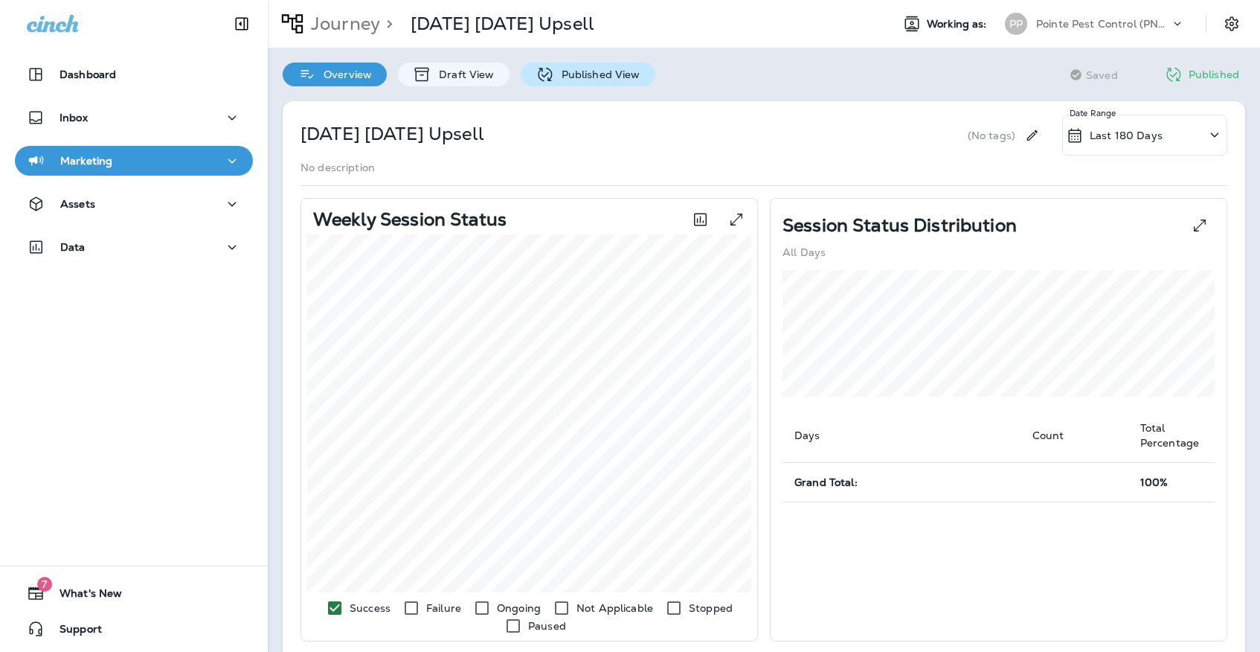
click at [570, 82] on div "Published View" at bounding box center [588, 74] width 135 height 24
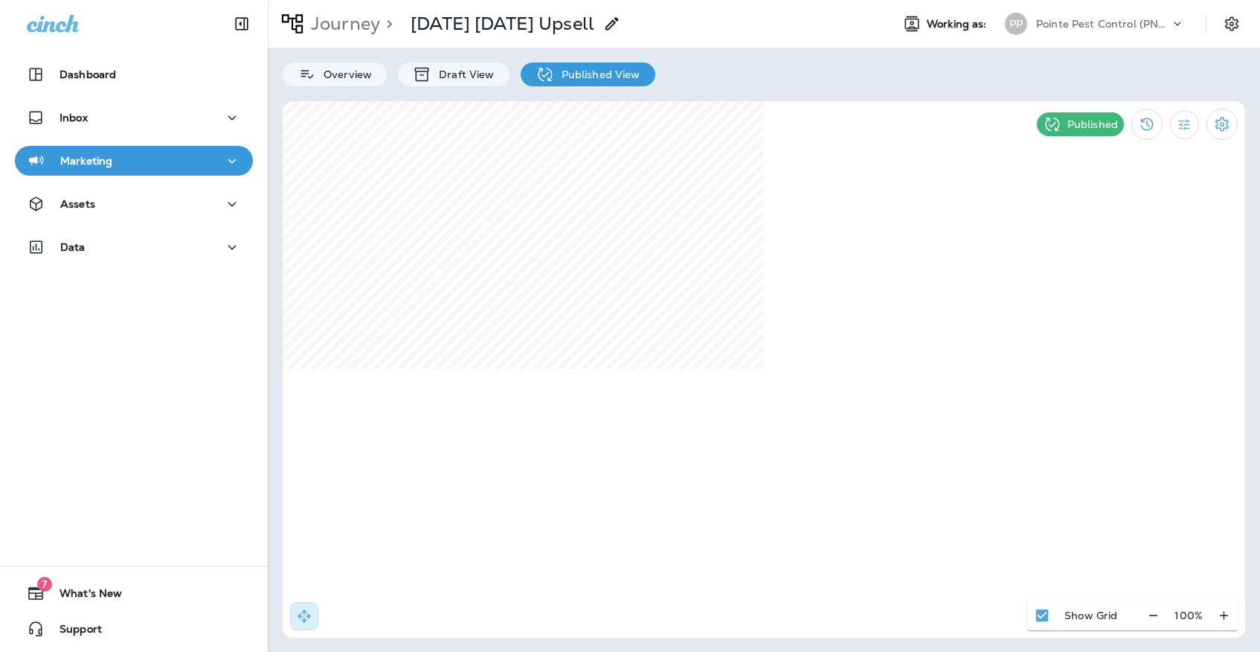
click at [1034, 25] on div "PP" at bounding box center [1016, 24] width 40 height 22
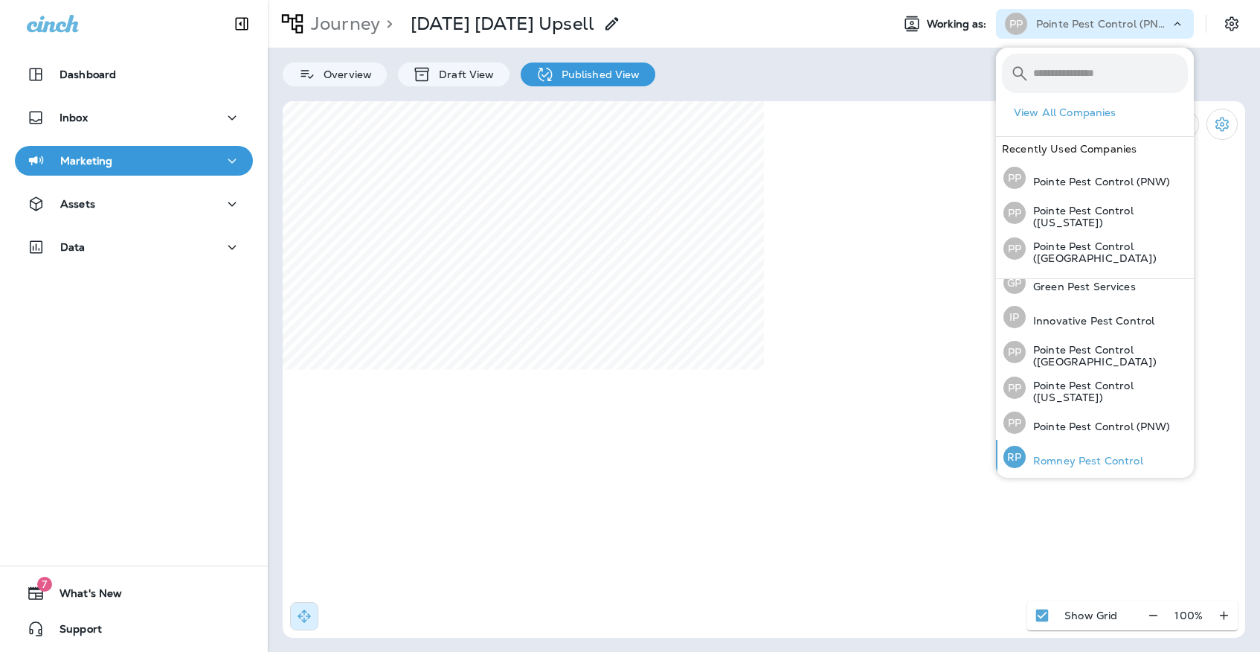
scroll to position [47, 0]
click at [1080, 458] on p "Romney Pest Control" at bounding box center [1085, 461] width 118 height 12
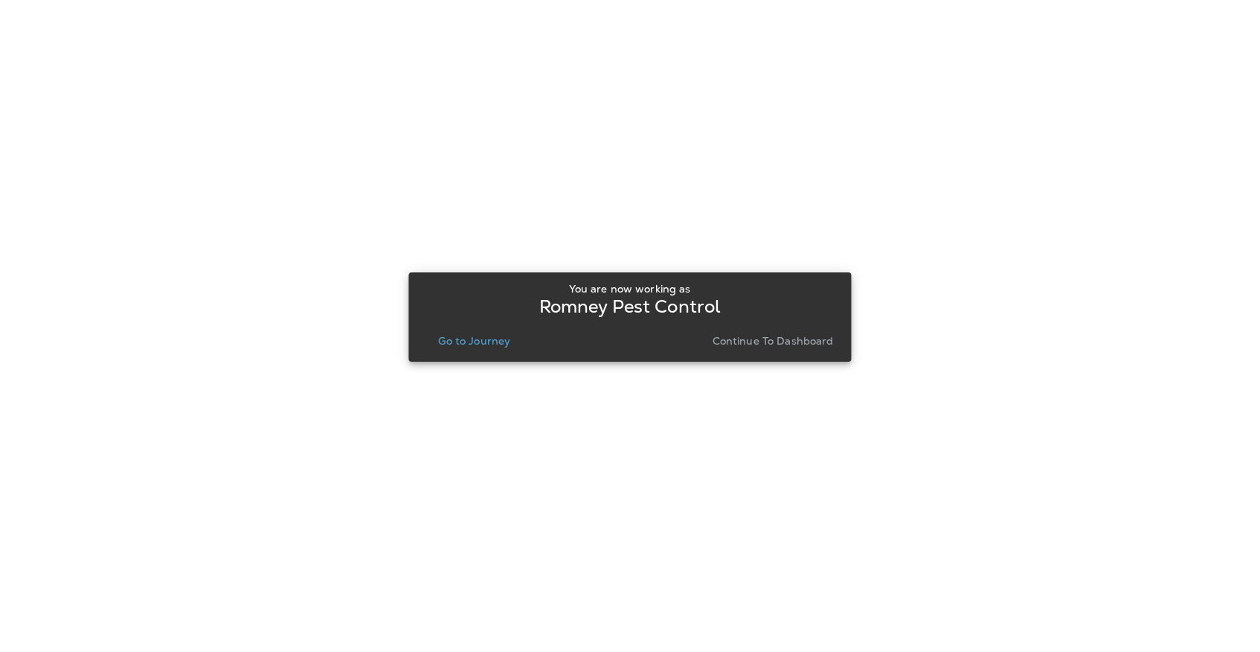
click at [490, 335] on p "Go to Journey" at bounding box center [474, 341] width 72 height 12
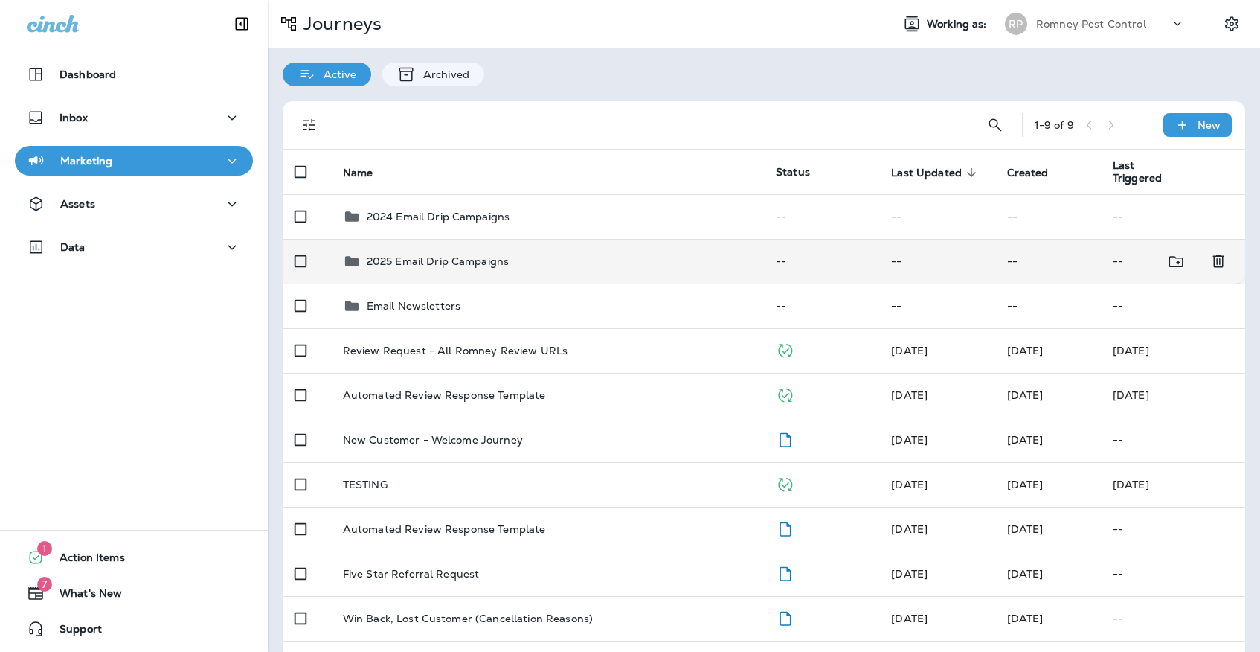
click at [498, 264] on td "2025 Email Drip Campaigns" at bounding box center [547, 261] width 433 height 45
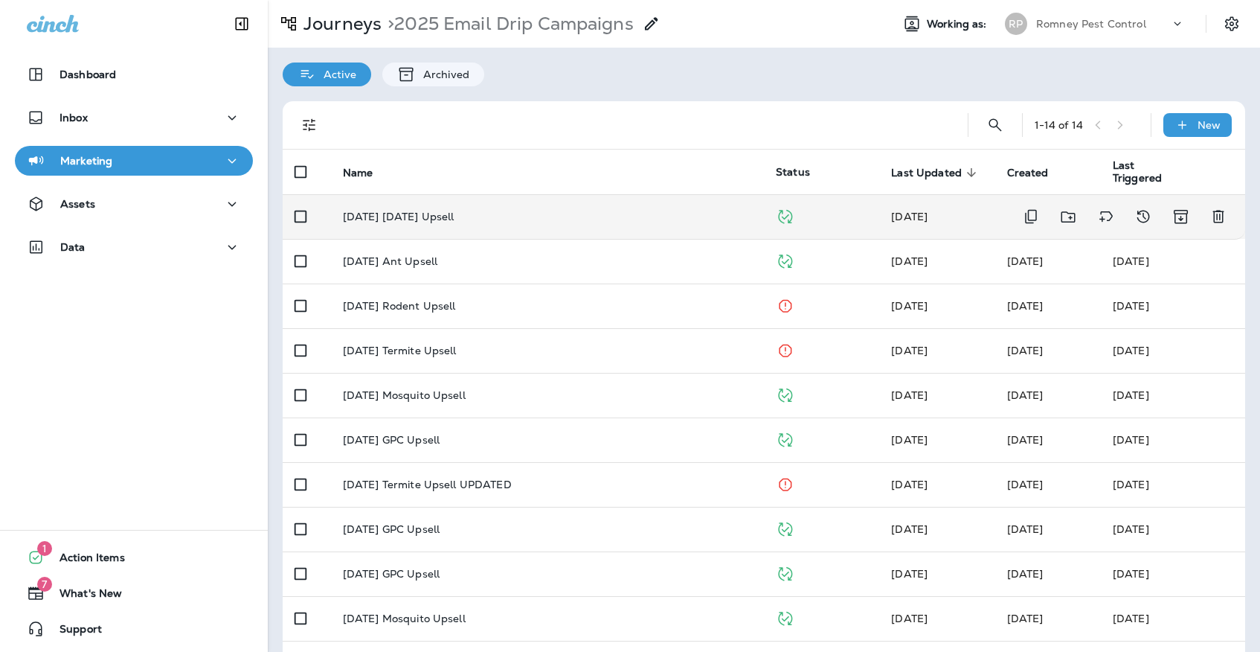
click at [506, 212] on div "[DATE] [DATE] Upsell" at bounding box center [547, 216] width 409 height 12
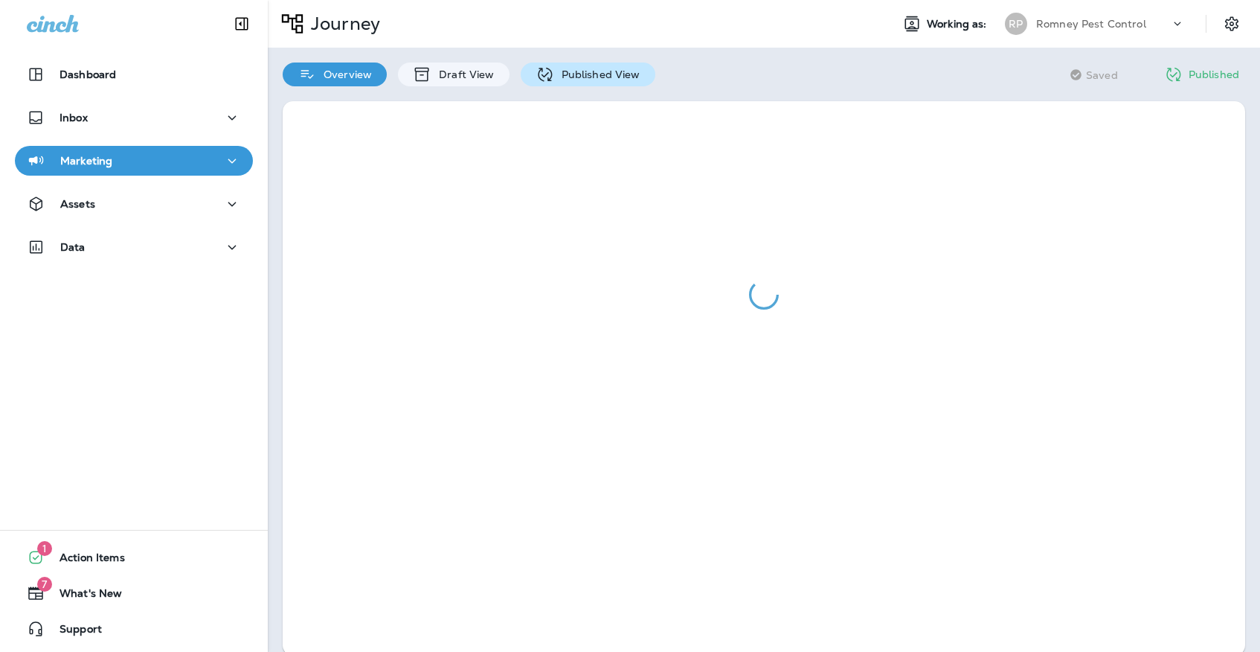
click at [555, 81] on div "Published View" at bounding box center [588, 74] width 135 height 24
